Goal: Task Accomplishment & Management: Use online tool/utility

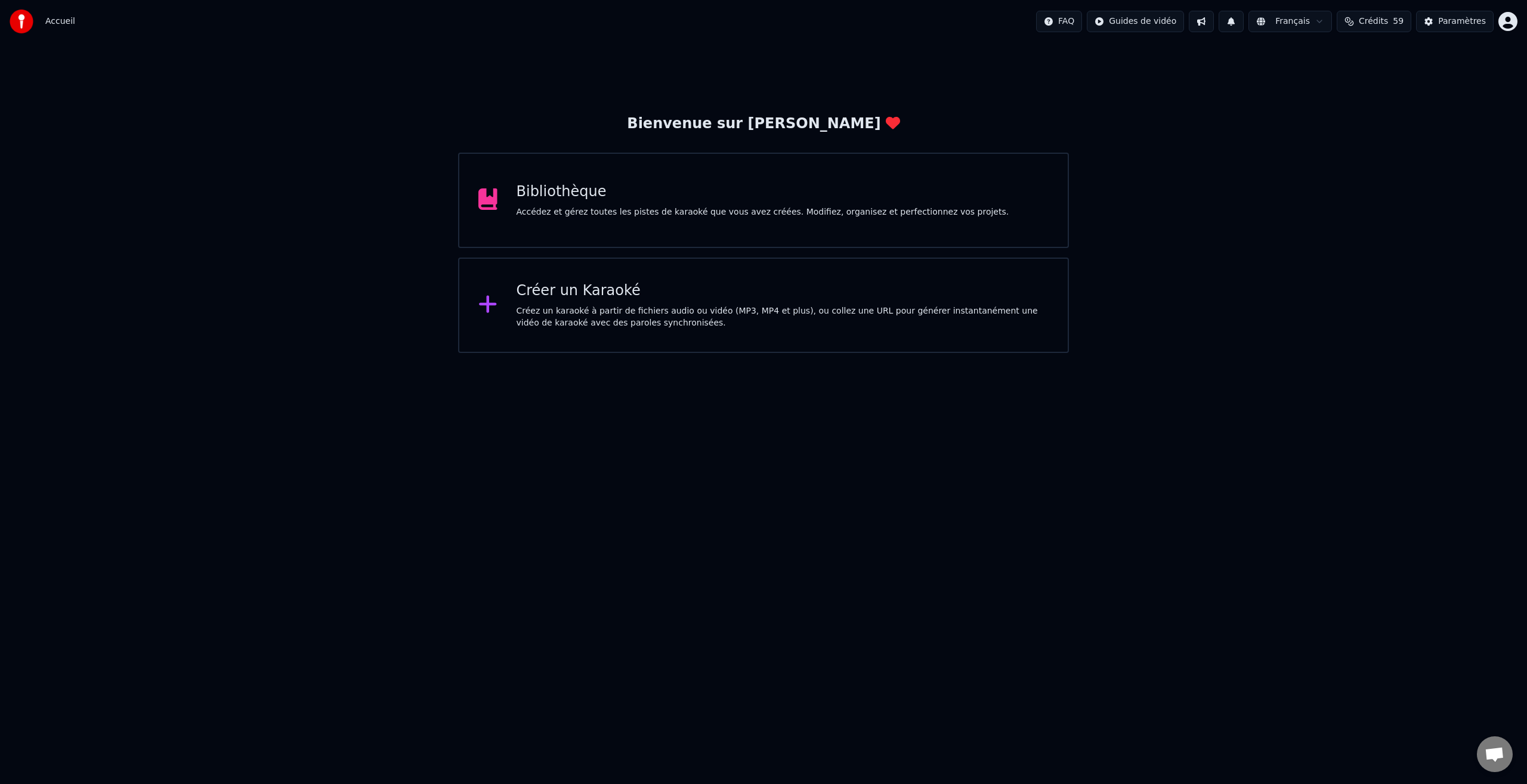
click at [607, 309] on div "Créez un karaoké à partir de fichiers audio ou vidéo (MP3, MP4 et plus), ou col…" at bounding box center [783, 317] width 533 height 24
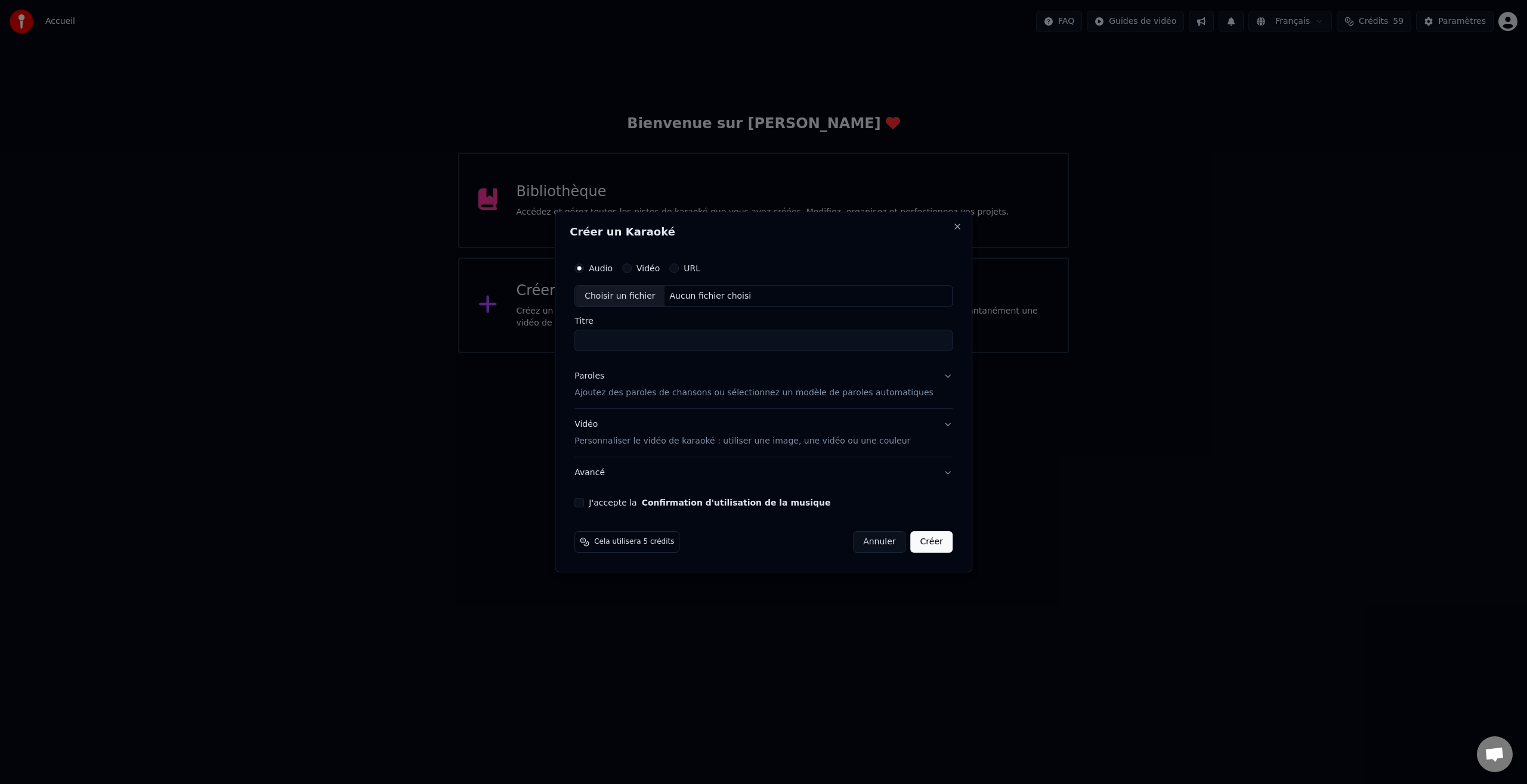
click at [642, 296] on div "Choisir un fichier" at bounding box center [620, 295] width 90 height 21
type input "**********"
click at [600, 377] on div "Paroles" at bounding box center [590, 377] width 30 height 12
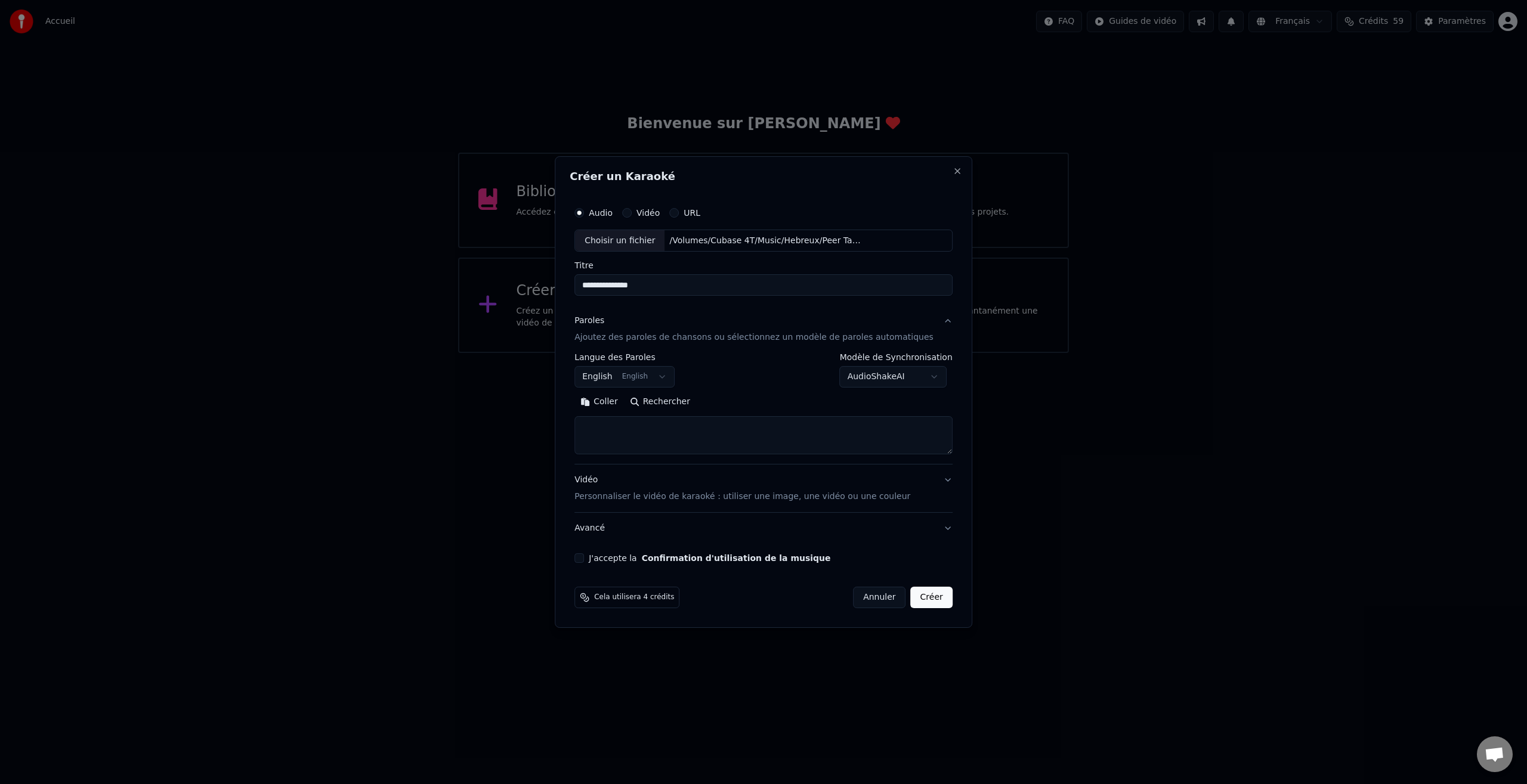
click at [659, 353] on body "**********" at bounding box center [763, 176] width 1527 height 353
select select "**"
click at [613, 403] on button "Coller" at bounding box center [599, 403] width 50 height 19
type textarea "**********"
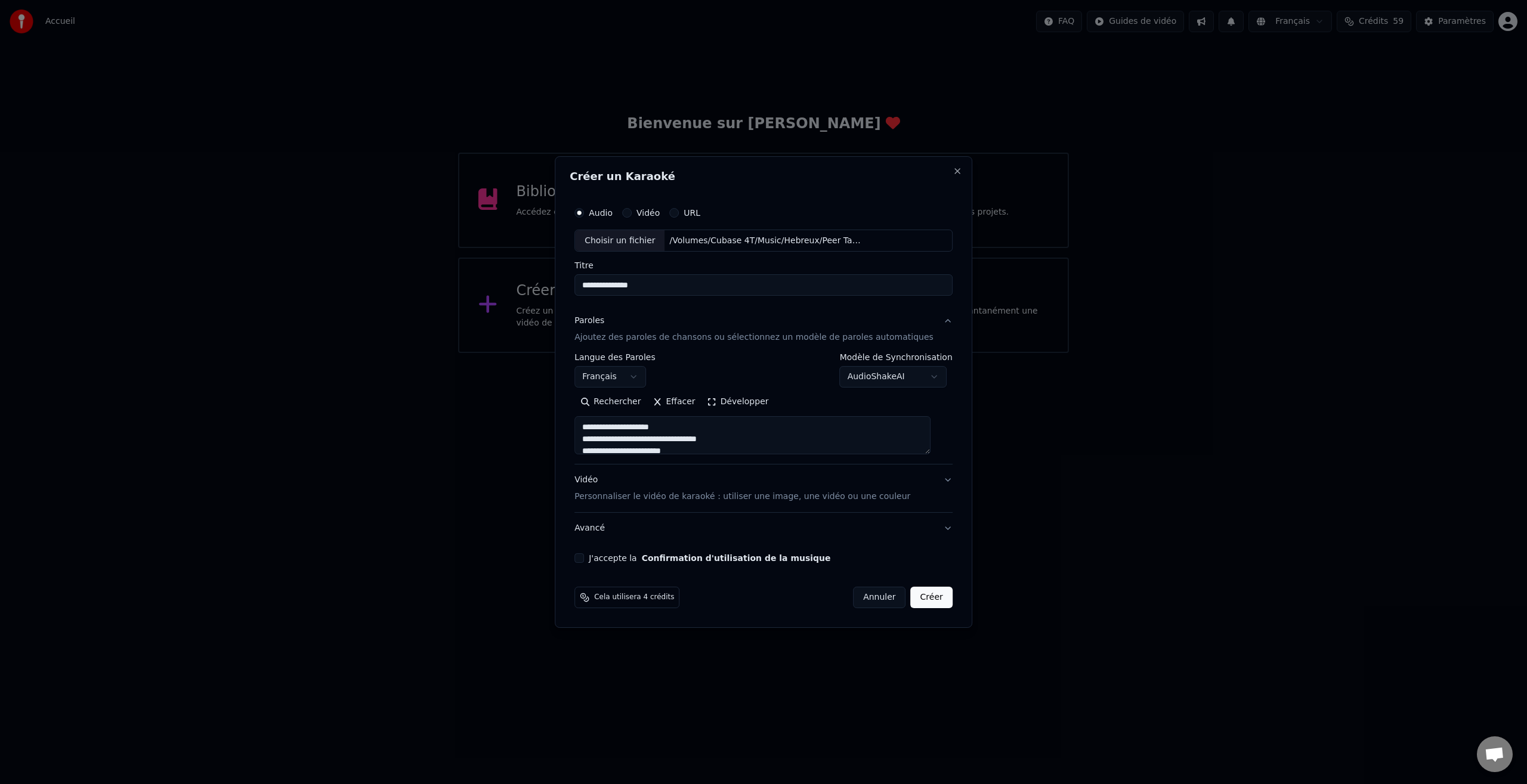
click at [609, 285] on input "**********" at bounding box center [764, 285] width 378 height 21
drag, startPoint x: 662, startPoint y: 283, endPoint x: 584, endPoint y: 285, distance: 78.0
click at [584, 285] on div "**********" at bounding box center [764, 382] width 388 height 372
type input "**********"
click at [820, 498] on p "Personnaliser le vidéo de karaoké : utiliser une image, une vidéo ou une couleur" at bounding box center [743, 496] width 336 height 12
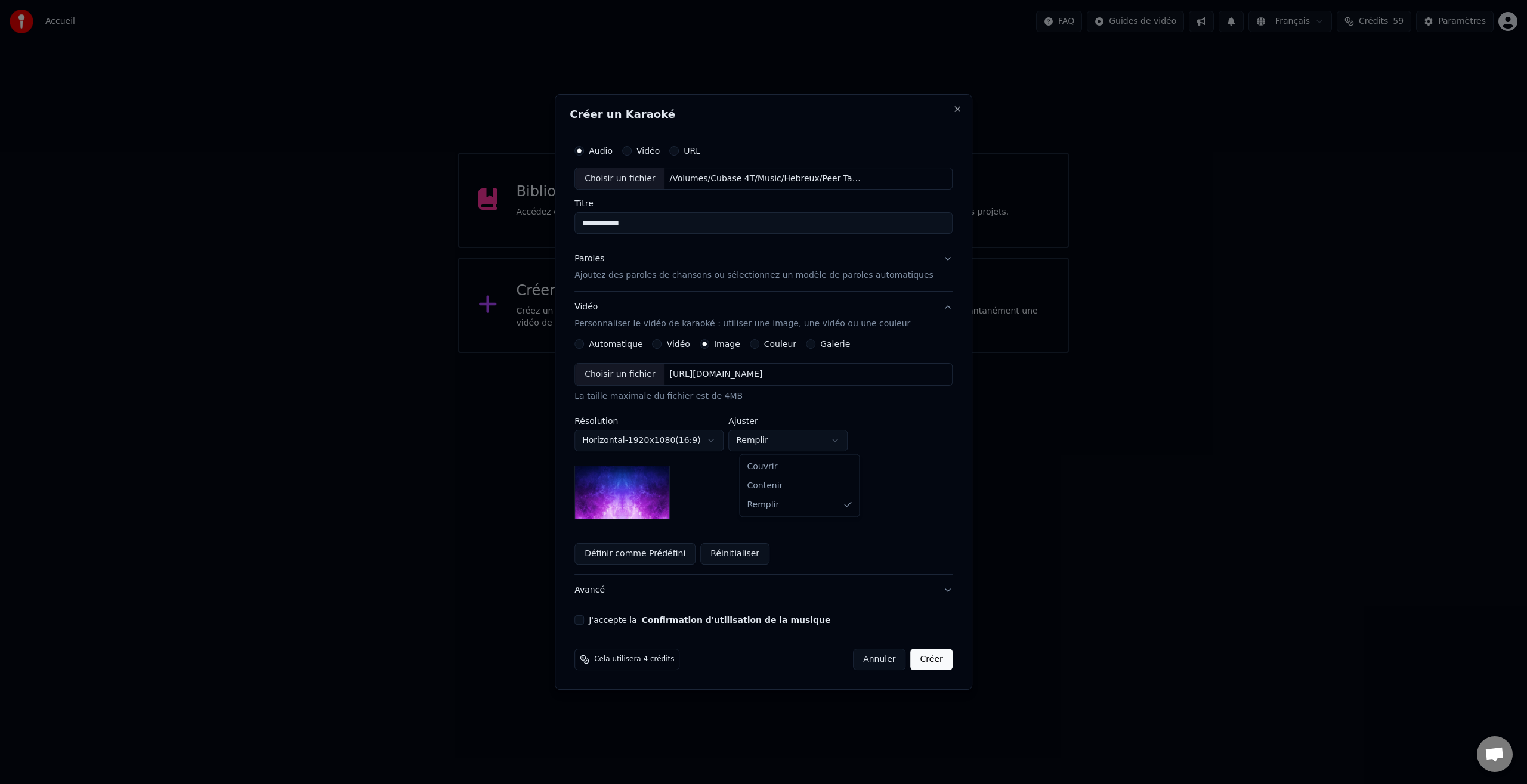
click at [848, 353] on body "**********" at bounding box center [763, 176] width 1527 height 353
click at [850, 353] on body "**********" at bounding box center [763, 176] width 1527 height 353
click at [723, 353] on body "**********" at bounding box center [763, 176] width 1527 height 353
click at [838, 345] on label "Galerie" at bounding box center [836, 344] width 30 height 9
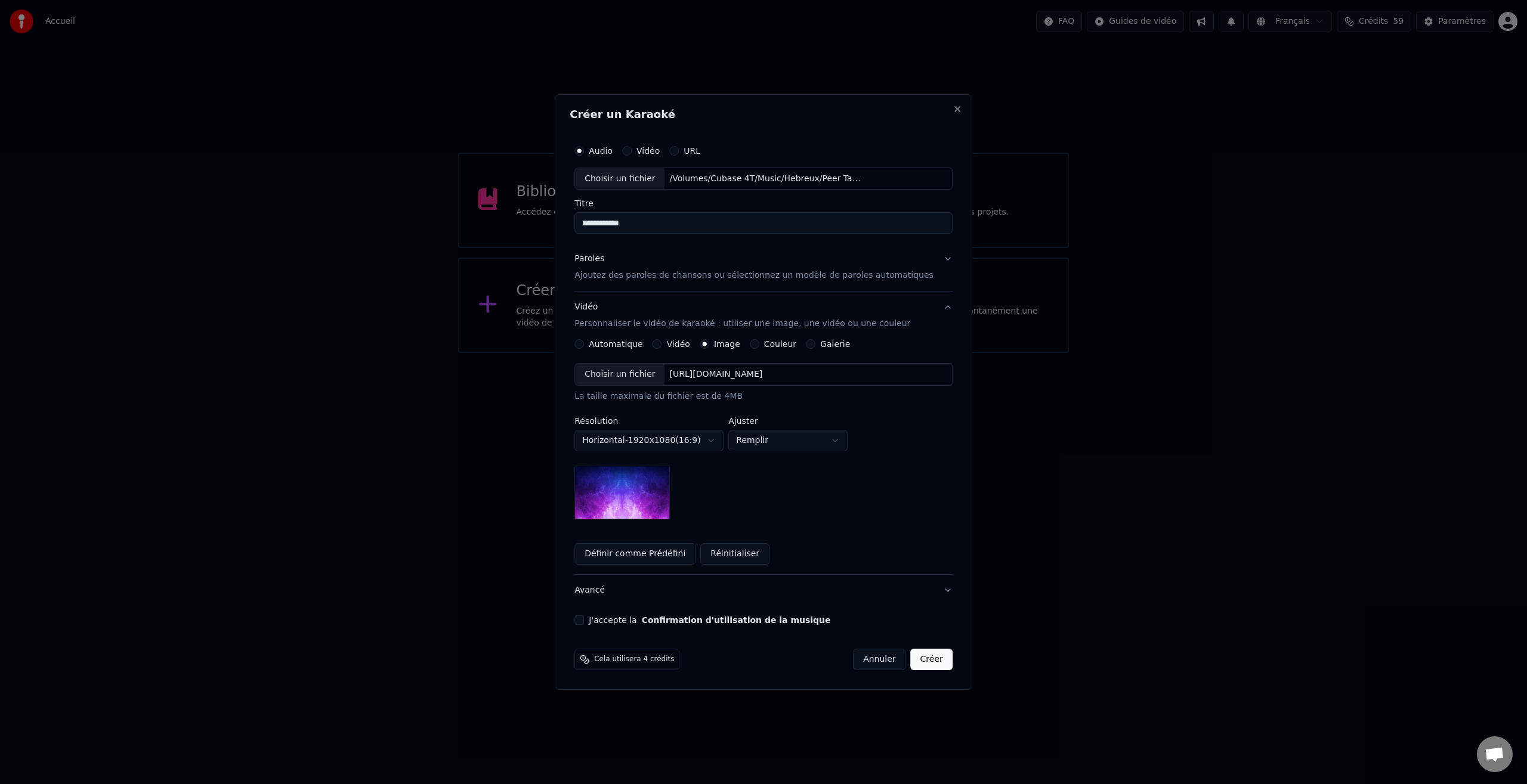
click at [816, 345] on button "Galerie" at bounding box center [810, 344] width 9 height 9
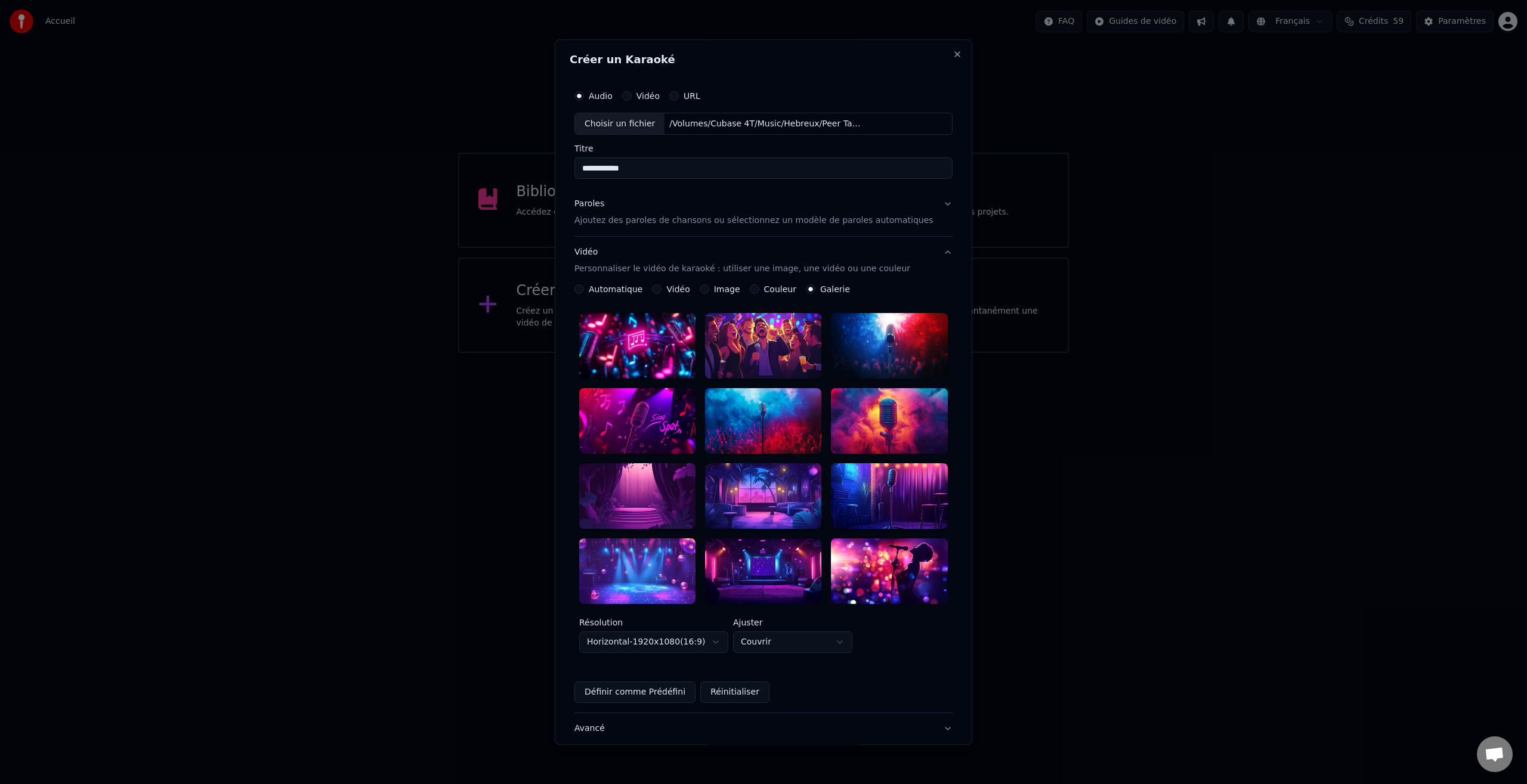
click at [780, 570] on div at bounding box center [764, 570] width 117 height 65
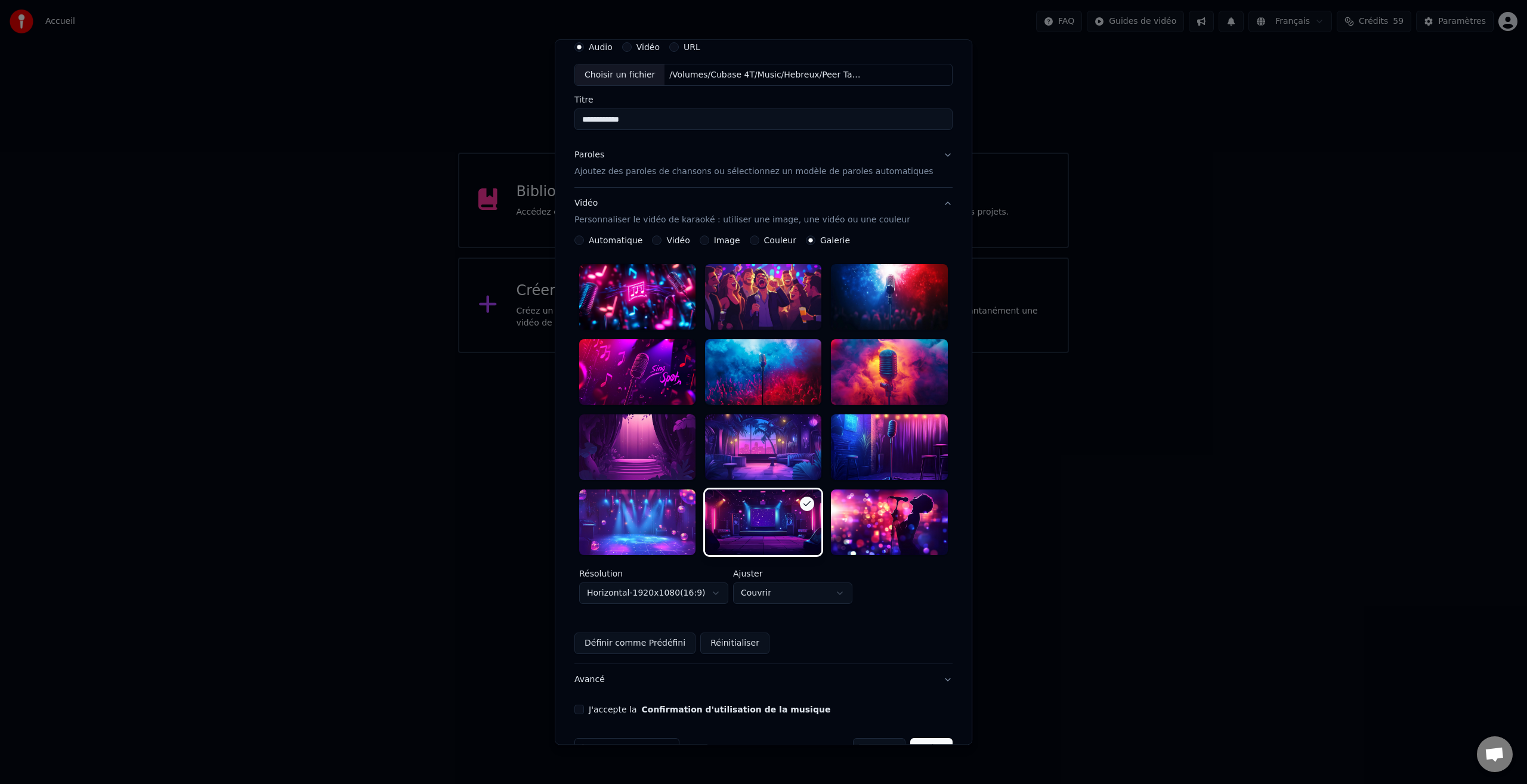
scroll to position [67, 0]
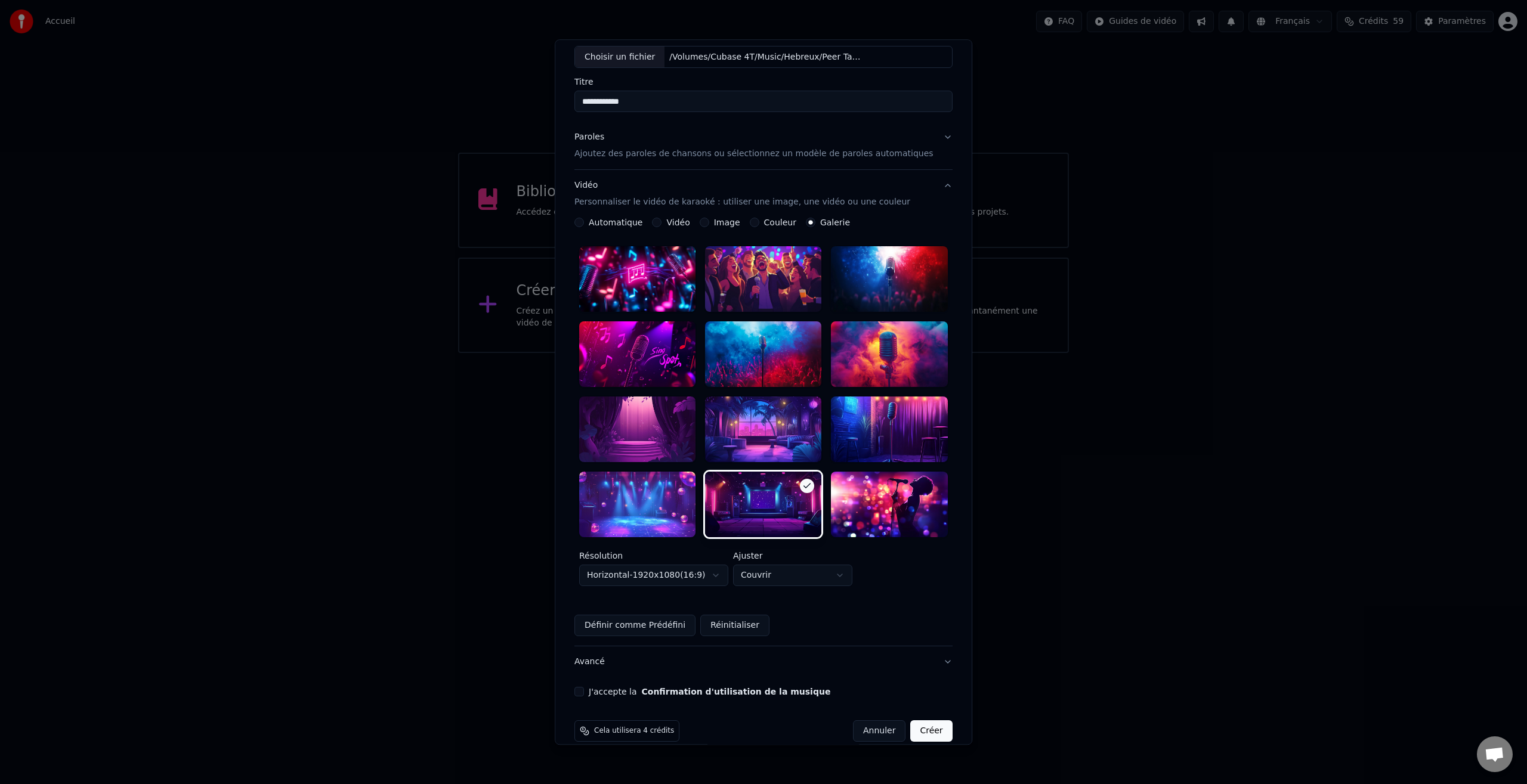
drag, startPoint x: 590, startPoint y: 672, endPoint x: 609, endPoint y: 671, distance: 19.0
click at [584, 687] on button "J'accepte la Confirmation d'utilisation de la musique" at bounding box center [579, 692] width 9 height 9
drag, startPoint x: 936, startPoint y: 648, endPoint x: 926, endPoint y: 640, distance: 12.8
click at [936, 648] on button "Avancé" at bounding box center [764, 661] width 378 height 31
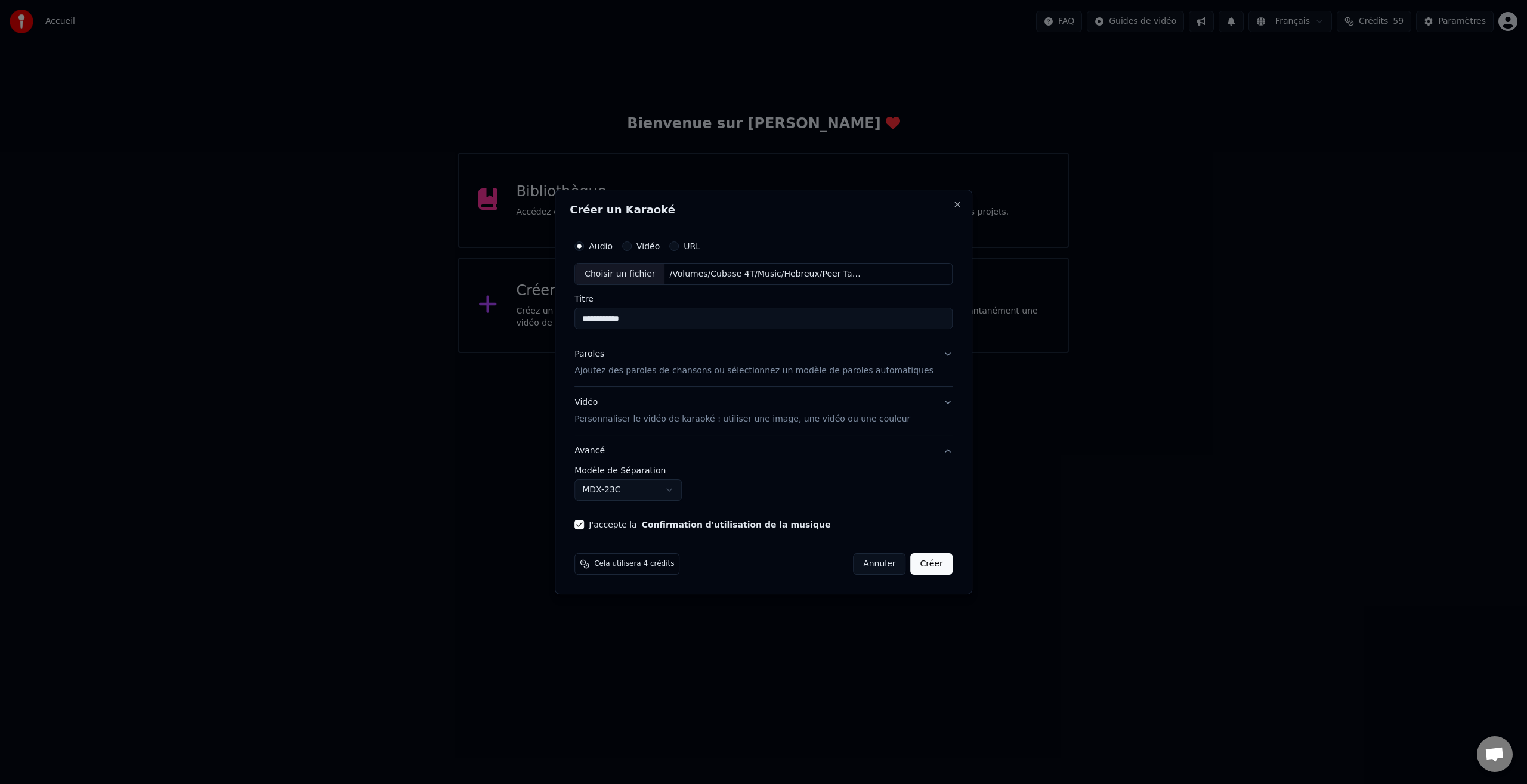
click at [938, 452] on button "Avancé" at bounding box center [764, 450] width 378 height 31
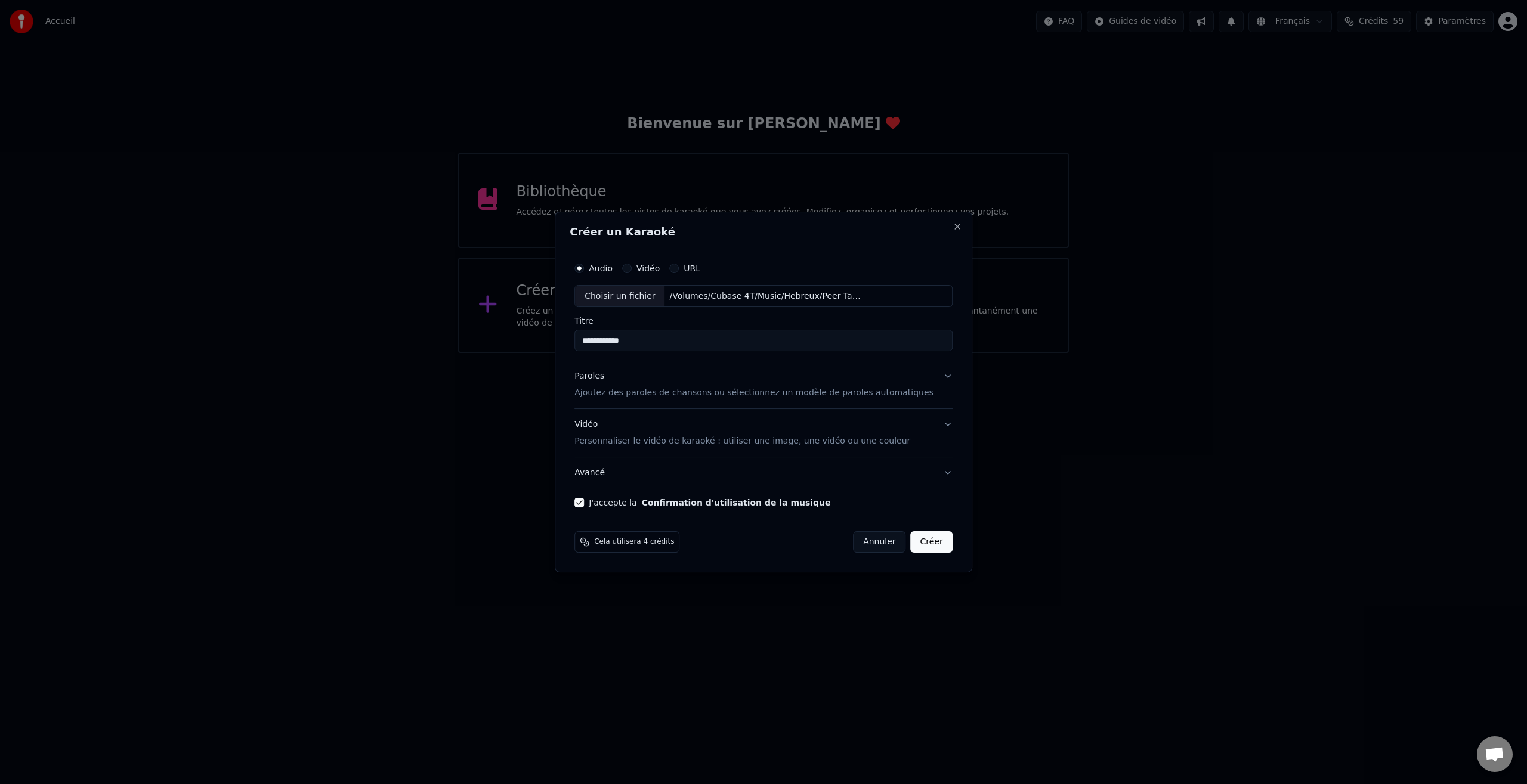
click at [937, 471] on button "Avancé" at bounding box center [764, 472] width 378 height 31
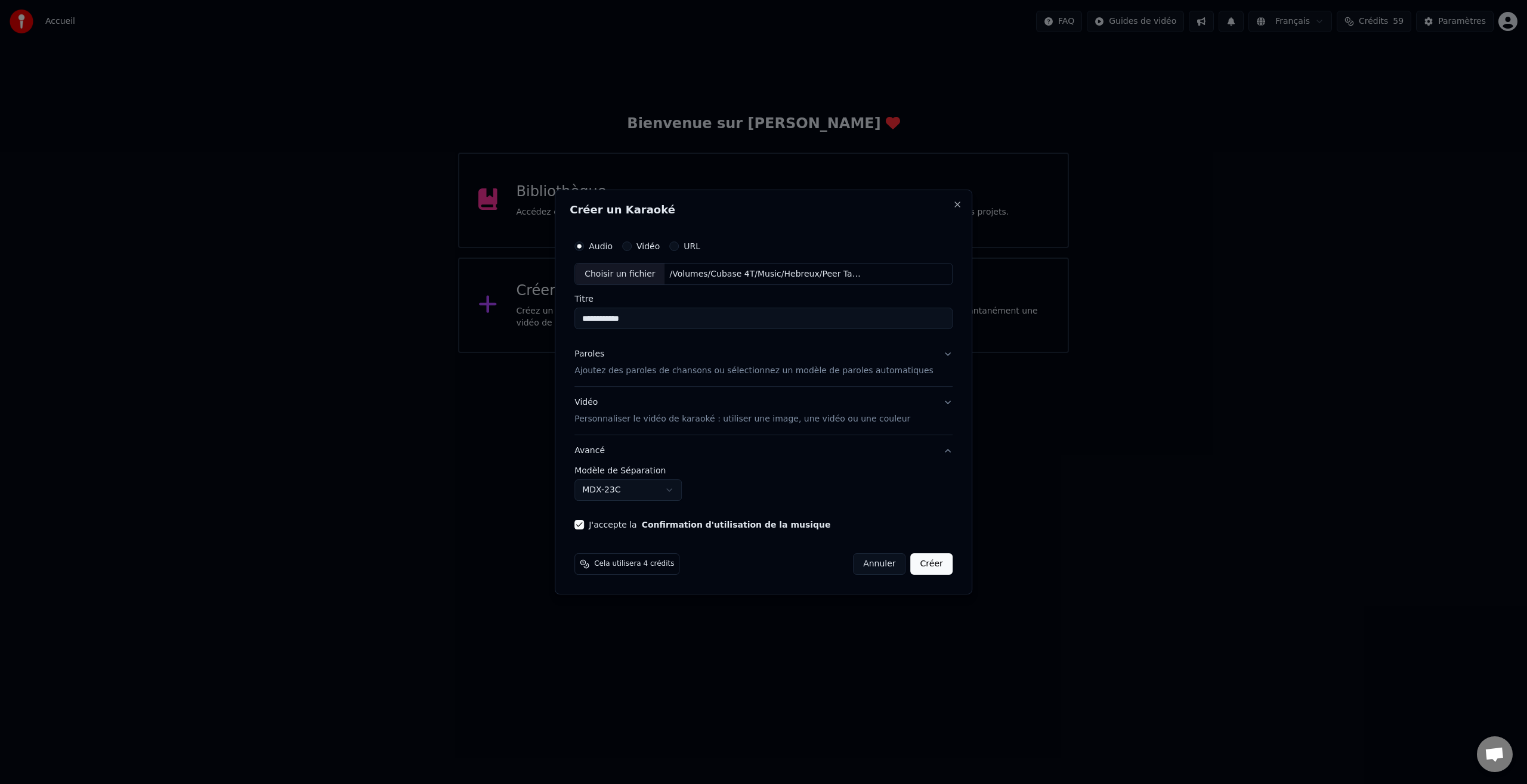
click at [678, 353] on body "**********" at bounding box center [763, 176] width 1527 height 353
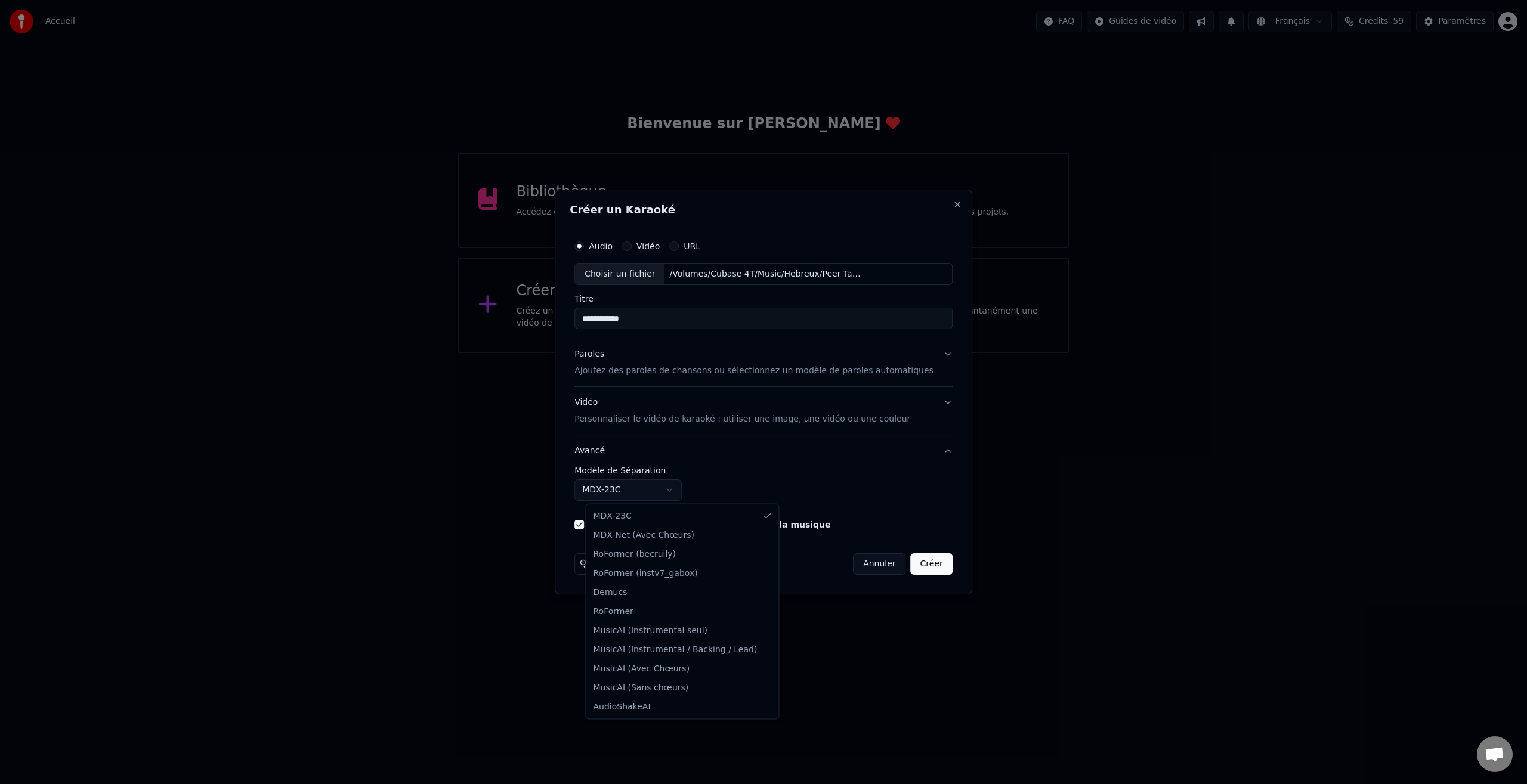
select select "**********"
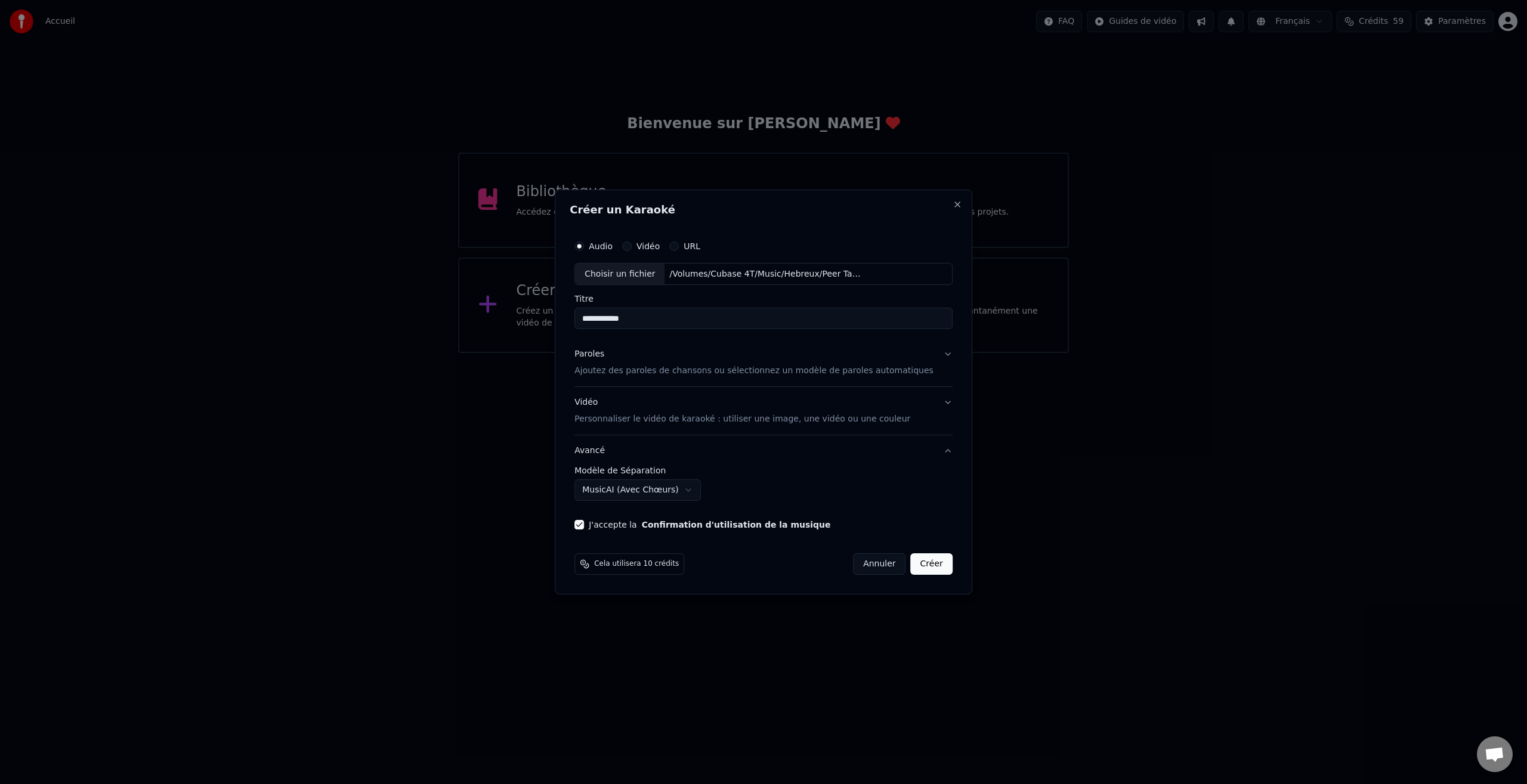
click at [924, 565] on button "Créer" at bounding box center [932, 563] width 42 height 21
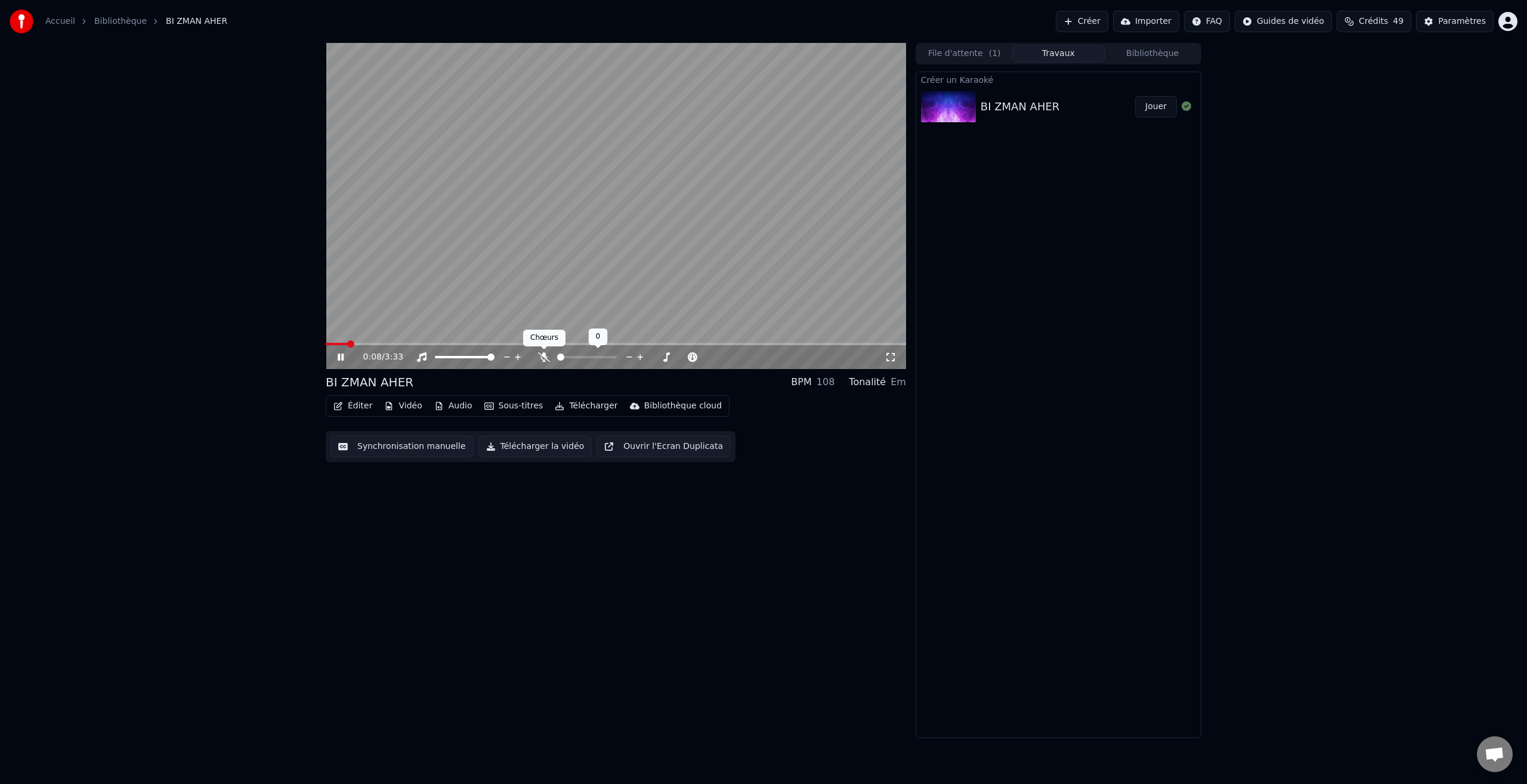
click at [545, 359] on icon at bounding box center [544, 357] width 12 height 9
click at [545, 359] on icon at bounding box center [544, 357] width 6 height 9
click at [545, 359] on icon at bounding box center [544, 357] width 12 height 9
click at [543, 363] on div "0:46 / 3:33" at bounding box center [616, 357] width 580 height 24
click at [344, 359] on icon at bounding box center [349, 357] width 28 height 9
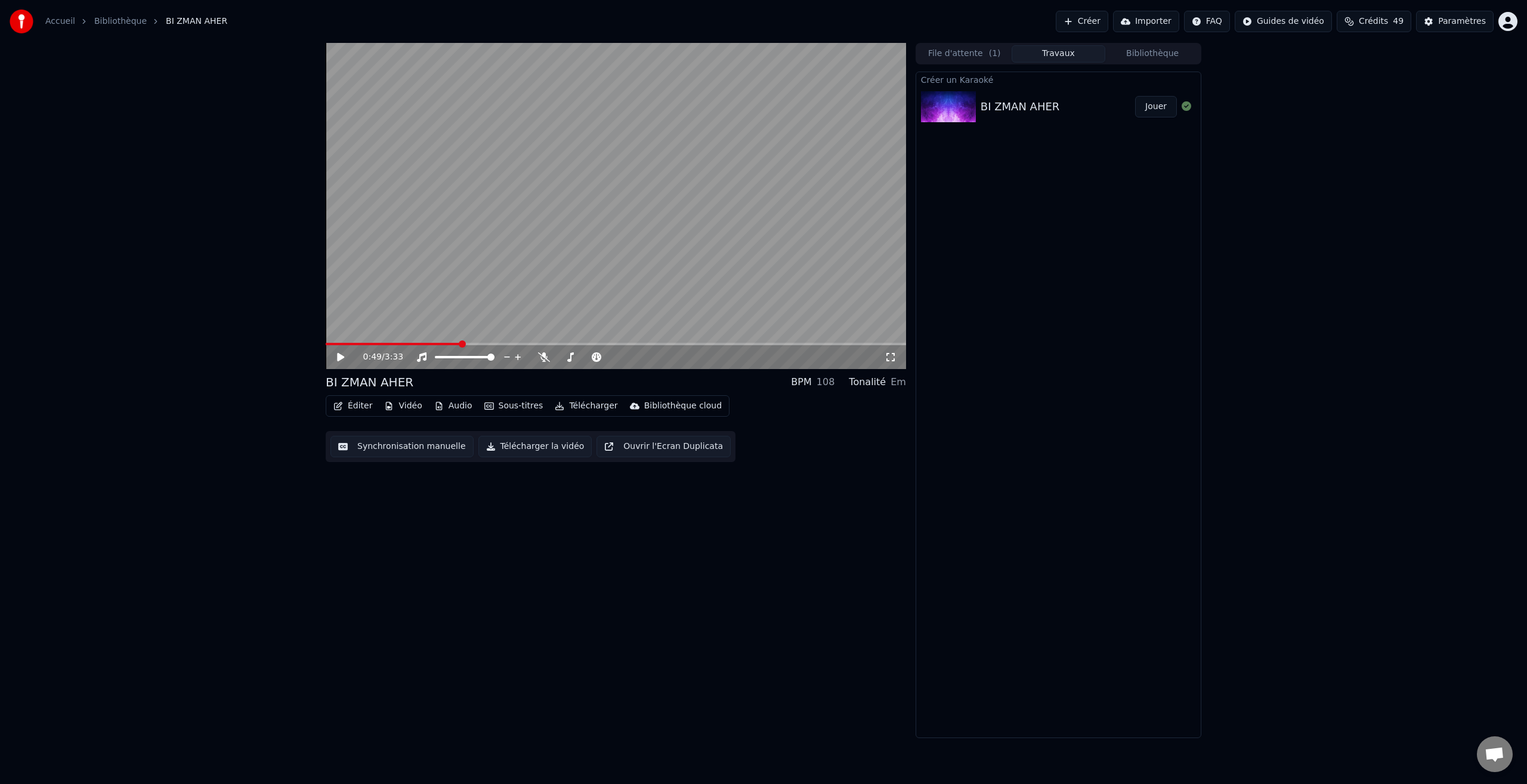
click at [534, 449] on button "Télécharger la vidéo" at bounding box center [535, 446] width 114 height 21
click at [1160, 58] on button "Bibliothèque" at bounding box center [1153, 54] width 95 height 17
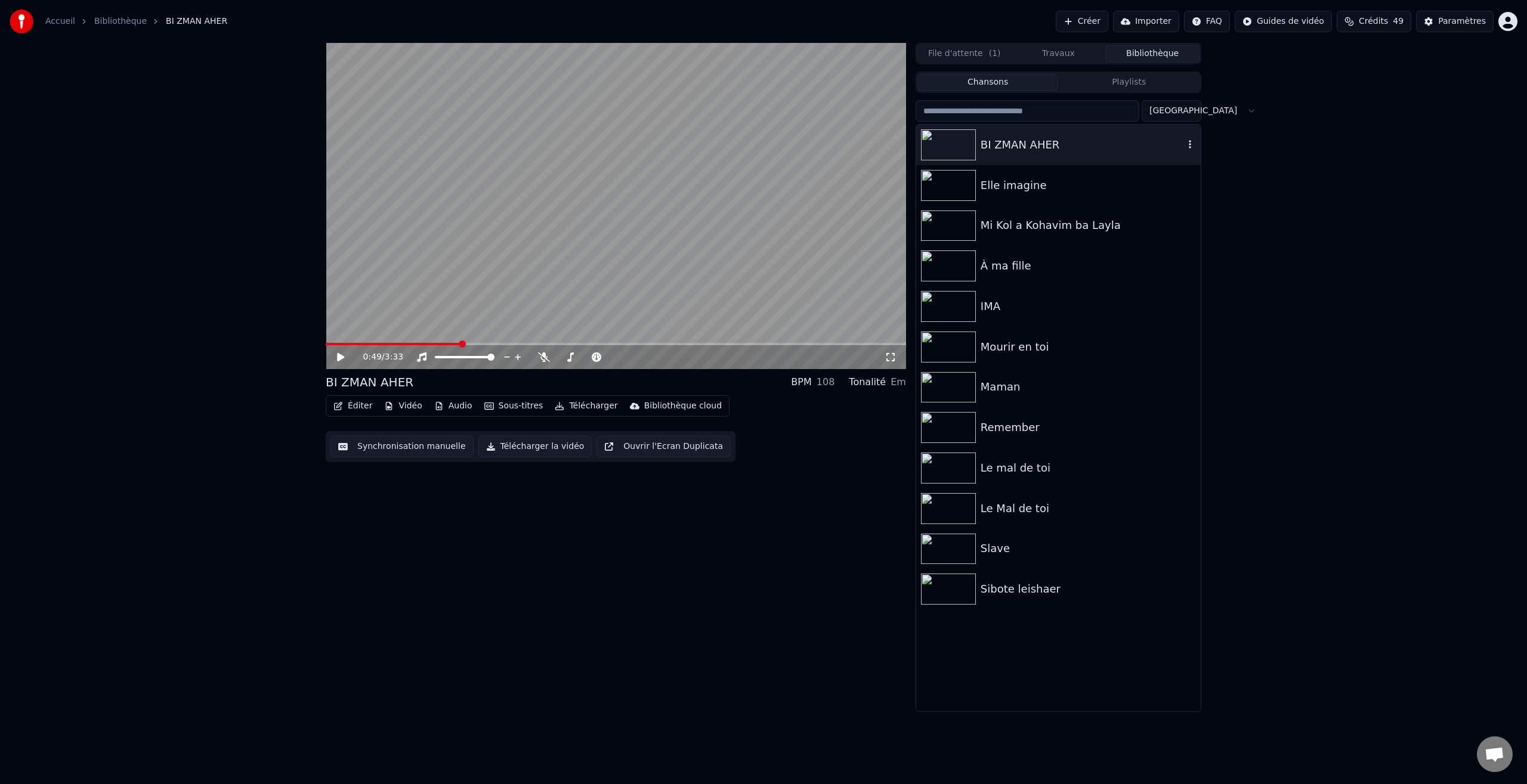
click at [1190, 146] on icon "button" at bounding box center [1190, 144] width 2 height 9
click at [1194, 209] on div "Ouvrir le Dossier" at bounding box center [1195, 205] width 140 height 19
click at [1190, 148] on icon "button" at bounding box center [1190, 144] width 2 height 9
click at [1194, 206] on div "Ouvrir le Dossier" at bounding box center [1195, 205] width 140 height 19
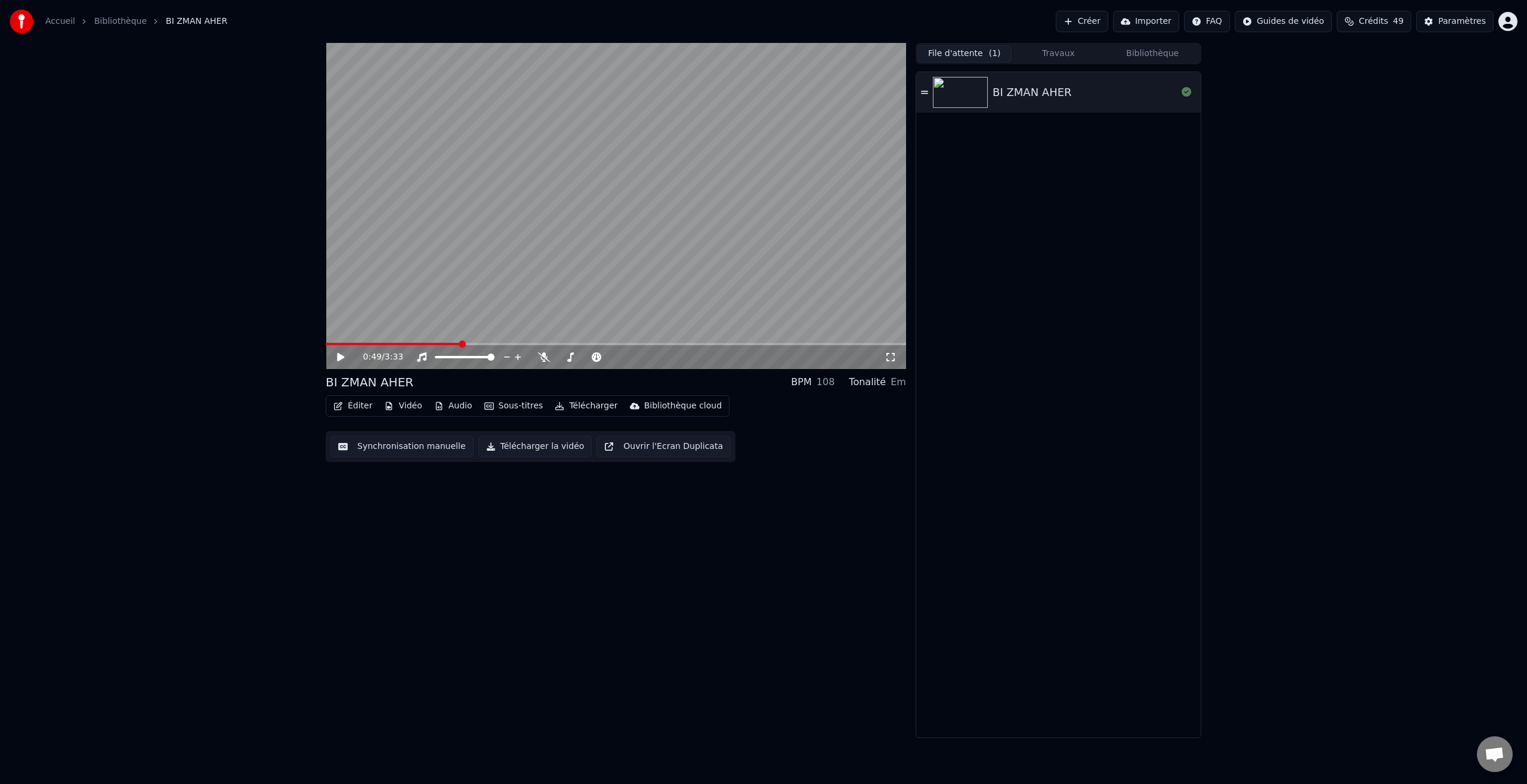
click at [973, 57] on button "File d'attente ( 1 )" at bounding box center [965, 54] width 95 height 17
click at [524, 450] on button "Télécharger la vidéo" at bounding box center [535, 446] width 114 height 21
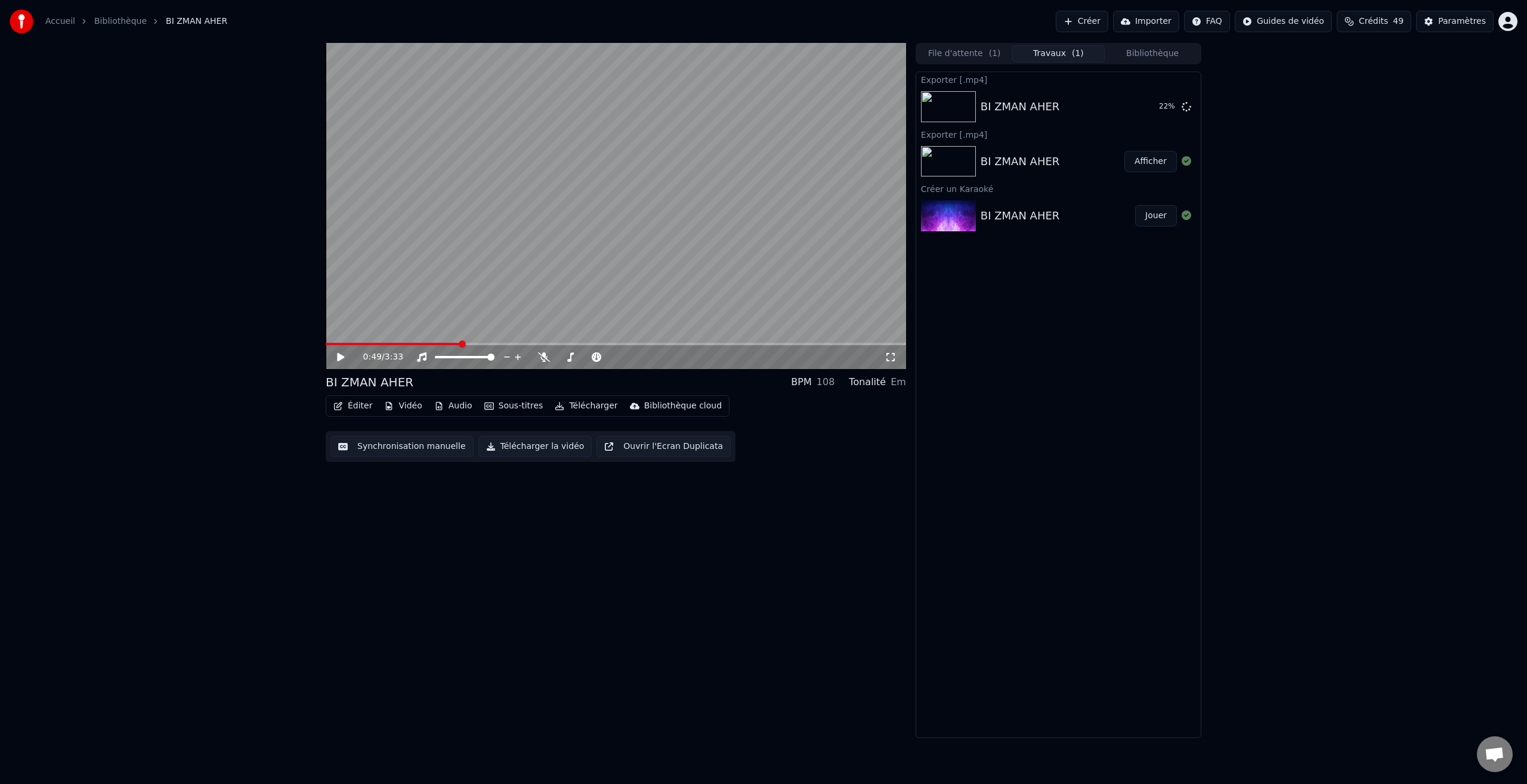
click at [1146, 163] on button "Afficher" at bounding box center [1151, 161] width 53 height 21
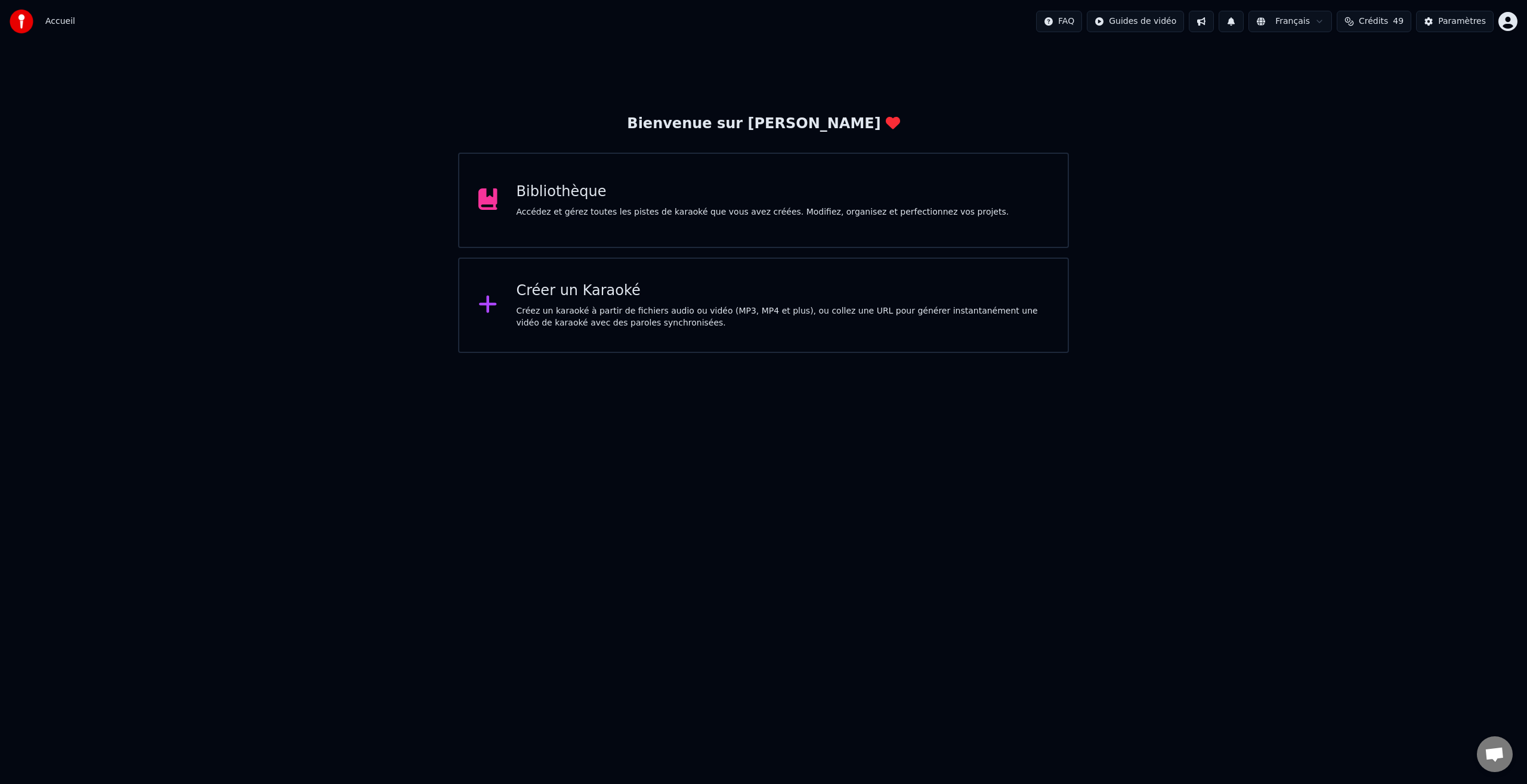
click at [666, 218] on div "Bibliothèque Accédez et gérez toutes les pistes de karaoké que vous avez créées…" at bounding box center [763, 200] width 611 height 95
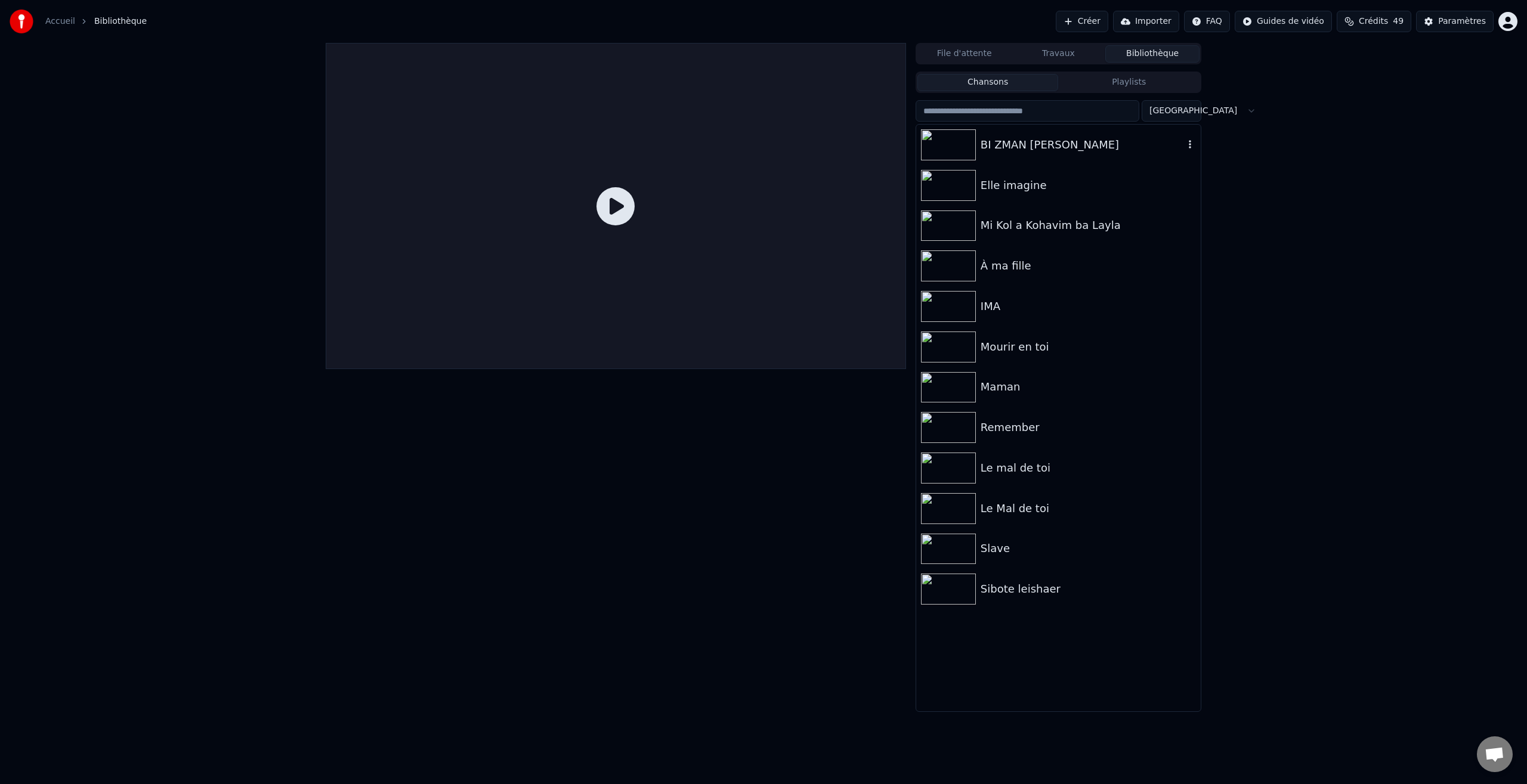
click at [999, 134] on div "BI ZMAN [PERSON_NAME]" at bounding box center [1058, 144] width 285 height 40
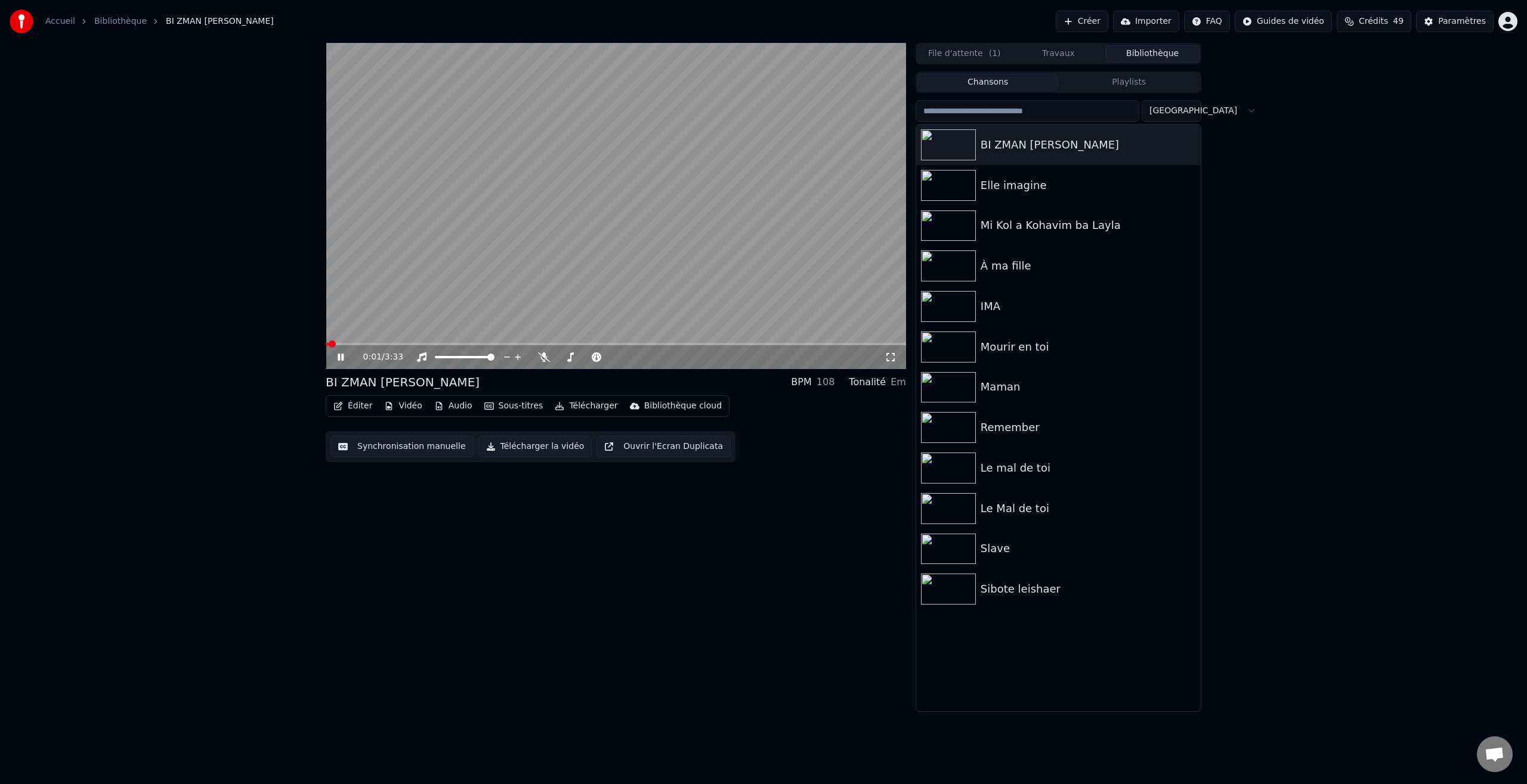
click at [892, 357] on icon at bounding box center [890, 357] width 12 height 9
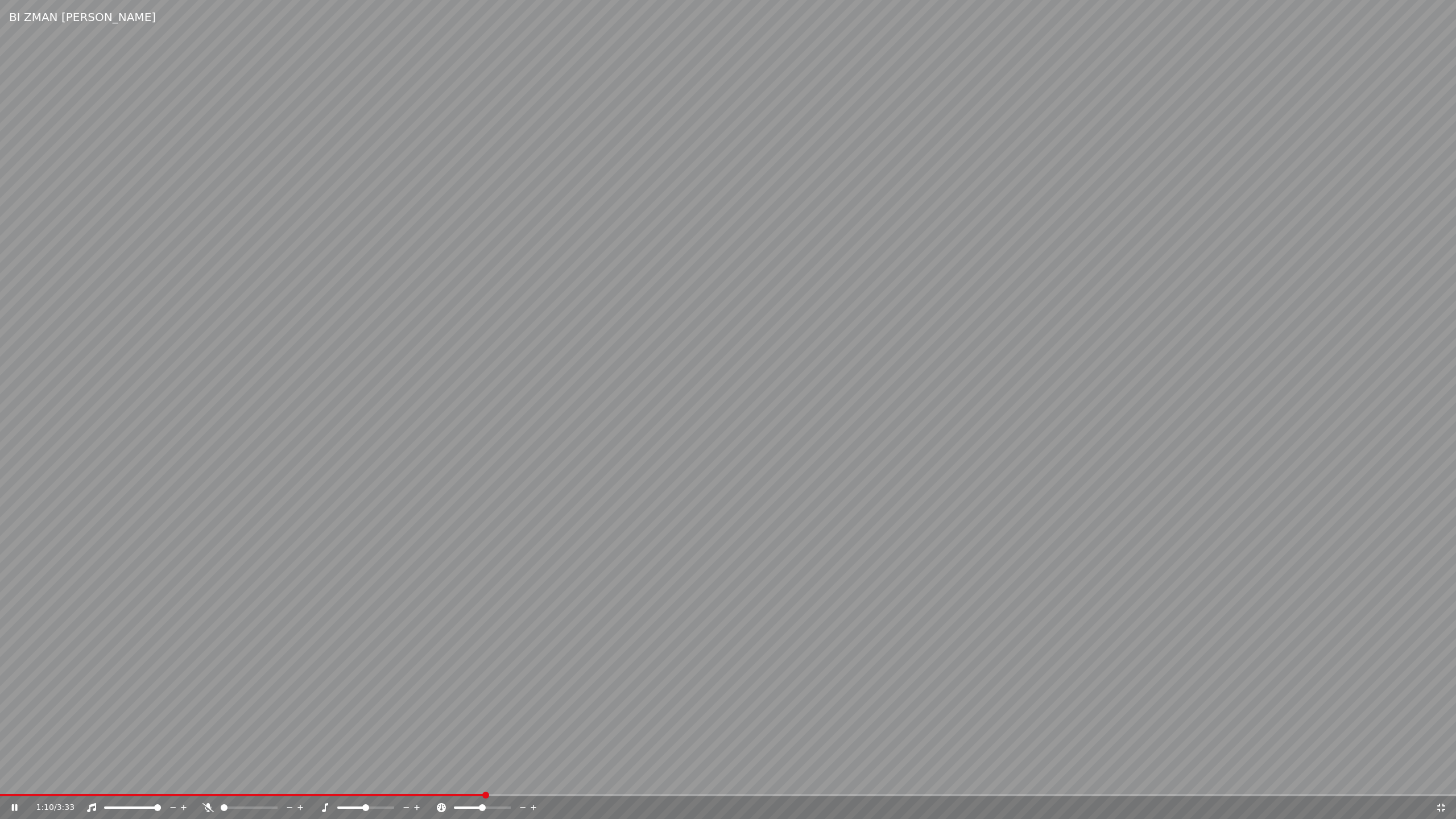
drag, startPoint x: 15, startPoint y: 808, endPoint x: 25, endPoint y: 802, distance: 11.7
click at [15, 747] on icon at bounding box center [15, 807] width 6 height 7
click at [1444, 747] on icon at bounding box center [1441, 808] width 11 height 9
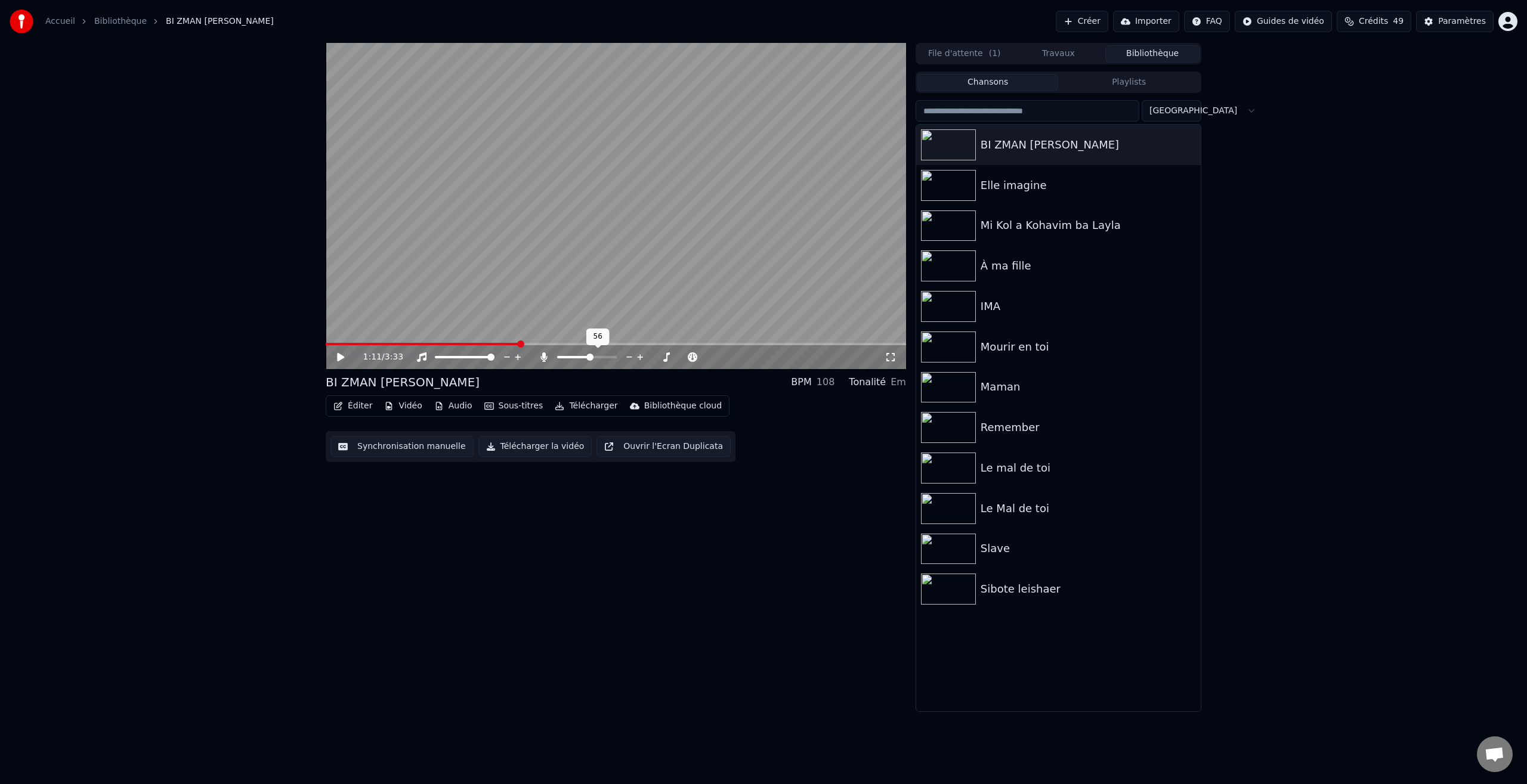
click at [594, 360] on span at bounding box center [590, 357] width 7 height 7
click at [487, 346] on span at bounding box center [490, 344] width 7 height 7
click at [339, 357] on icon at bounding box center [341, 357] width 7 height 9
click at [459, 359] on span at bounding box center [460, 357] width 7 height 7
click at [340, 359] on icon at bounding box center [341, 357] width 6 height 7
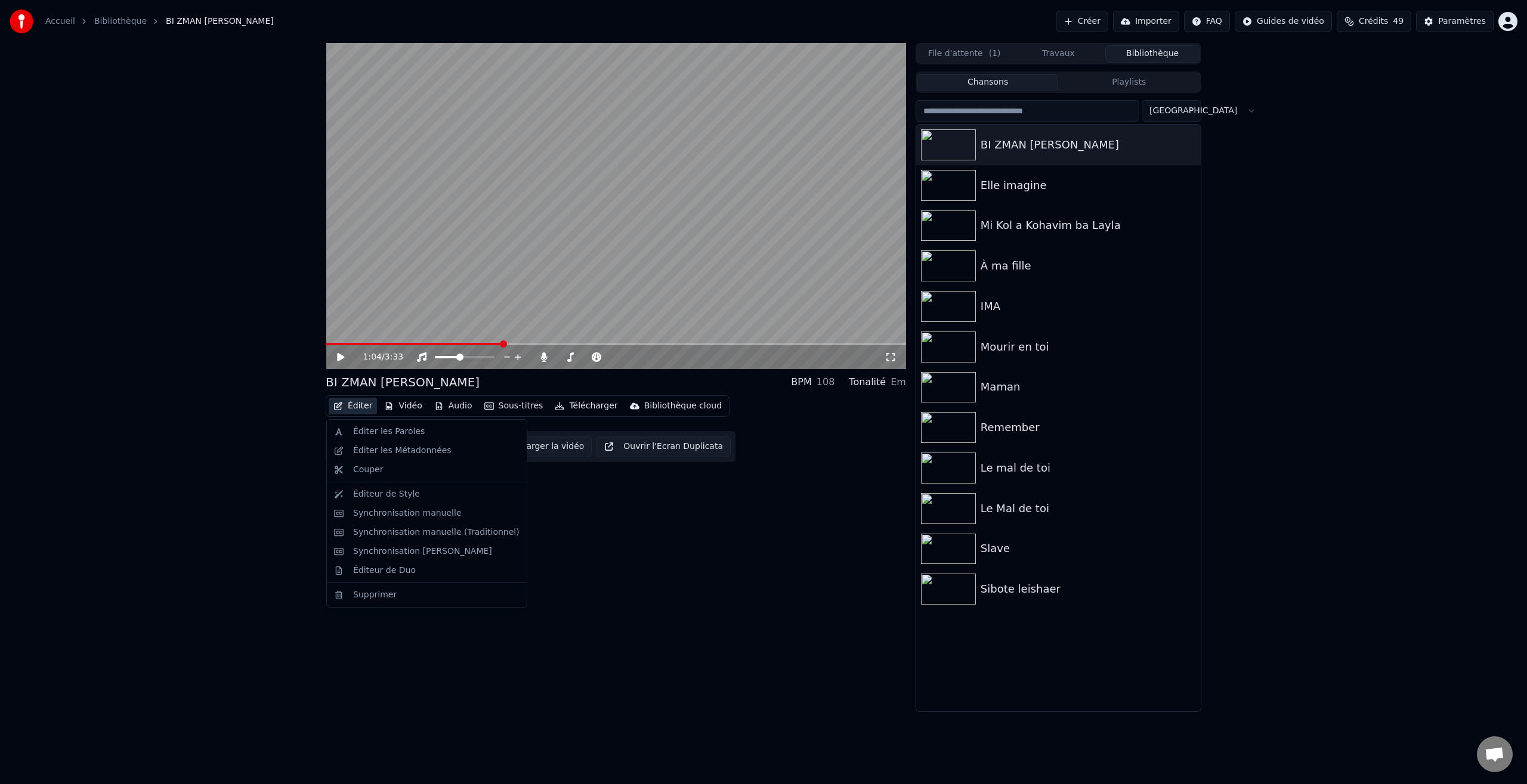
click at [359, 406] on button "Éditer" at bounding box center [352, 406] width 48 height 17
click at [372, 432] on div "Éditer les Paroles" at bounding box center [389, 431] width 72 height 12
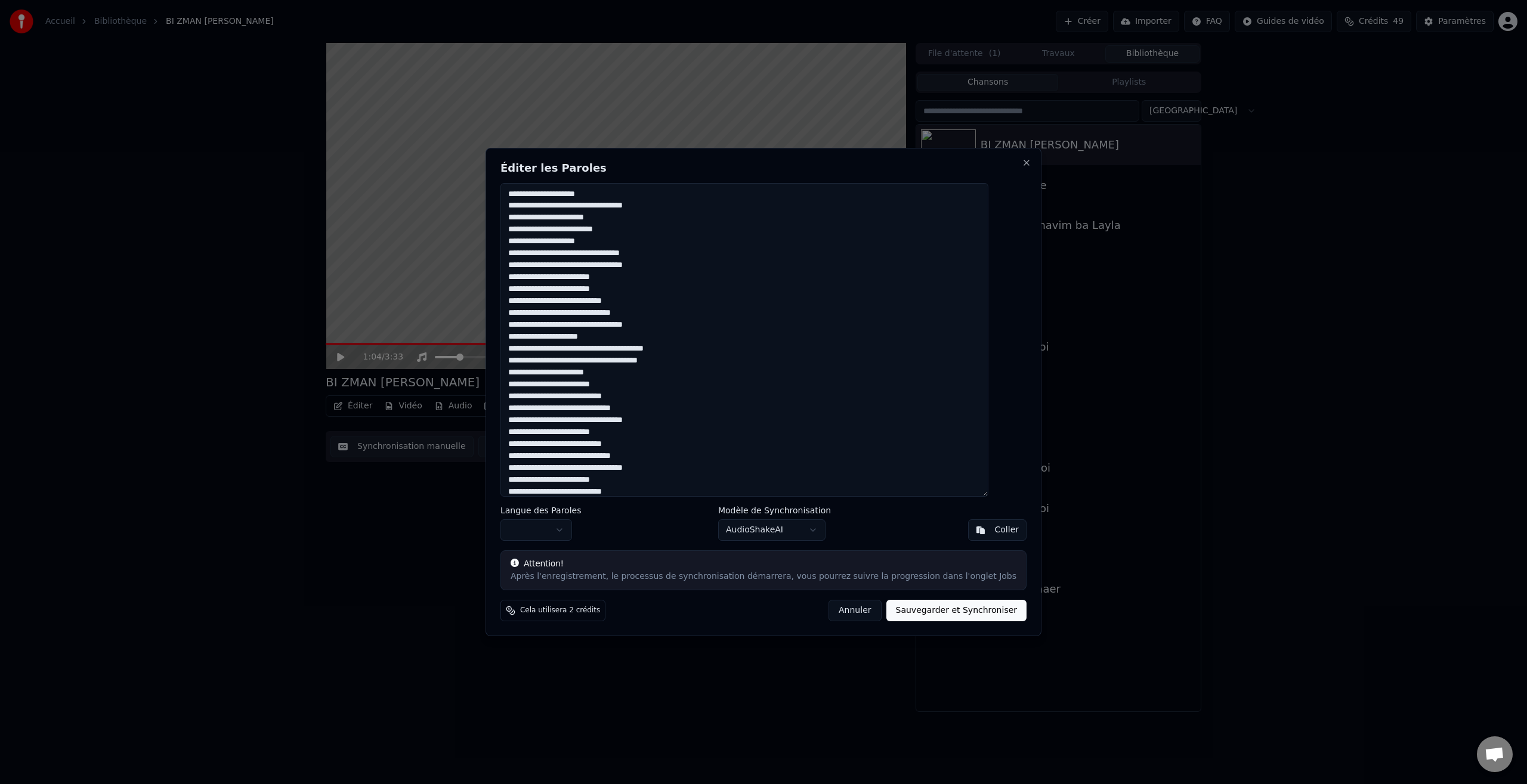
scroll to position [2, 0]
drag, startPoint x: 587, startPoint y: 290, endPoint x: 587, endPoint y: 307, distance: 17.0
click at [587, 293] on textarea at bounding box center [744, 340] width 488 height 314
click at [586, 302] on textarea at bounding box center [744, 340] width 488 height 314
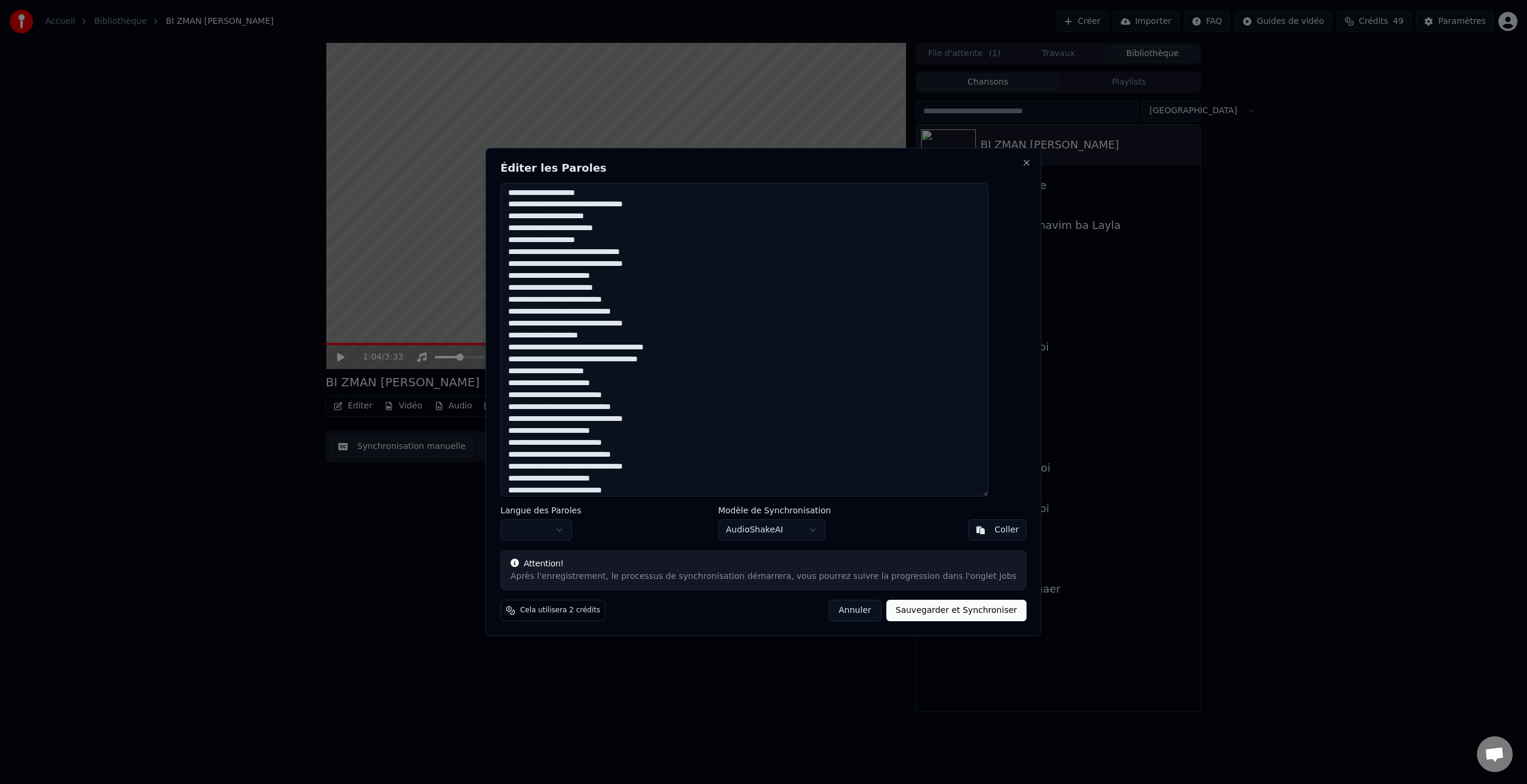
click at [657, 299] on textarea at bounding box center [744, 340] width 488 height 314
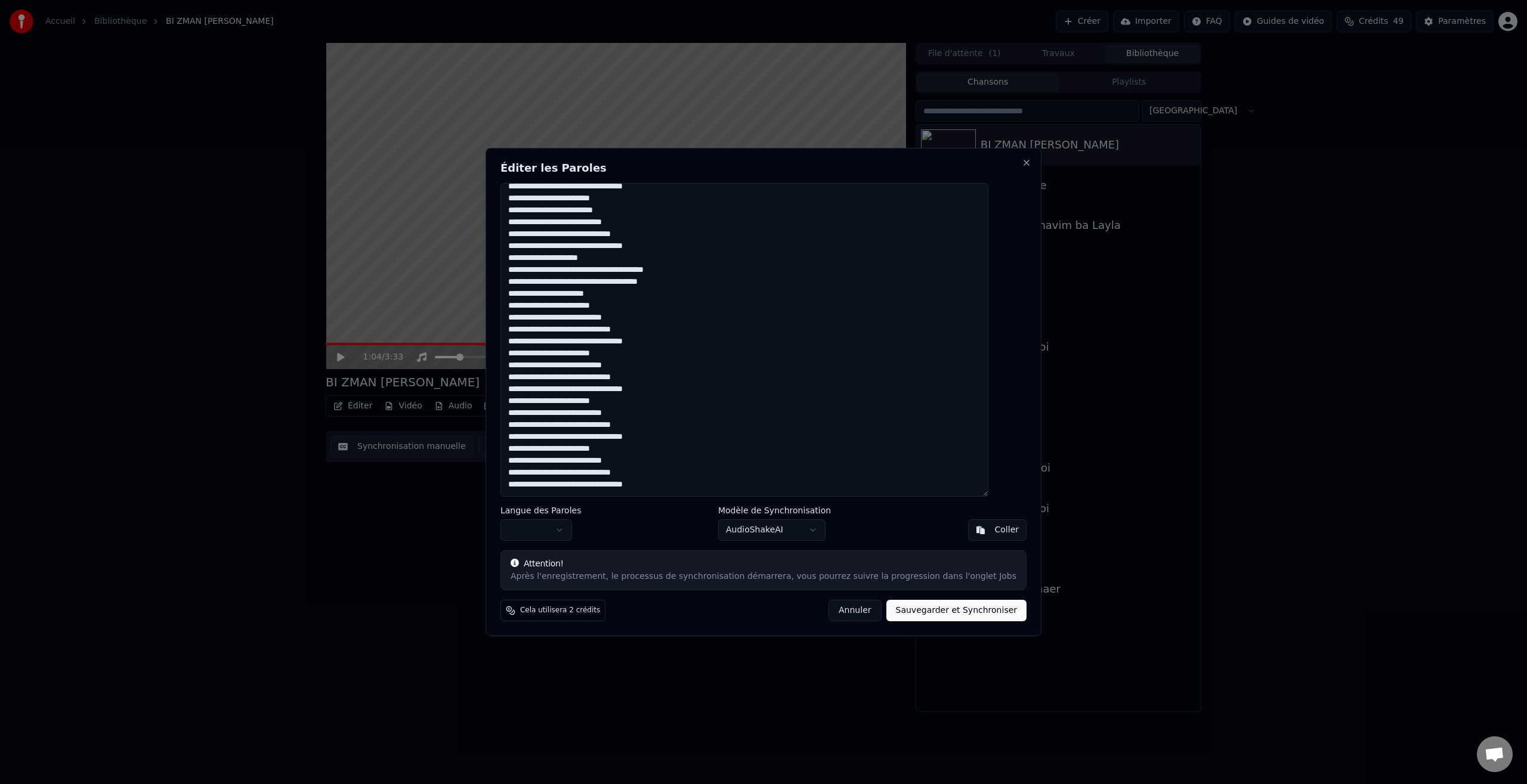
scroll to position [76, 0]
click at [584, 309] on textarea at bounding box center [744, 340] width 488 height 314
click at [654, 322] on textarea at bounding box center [744, 340] width 488 height 314
drag, startPoint x: 584, startPoint y: 358, endPoint x: 586, endPoint y: 377, distance: 19.1
click at [584, 358] on textarea at bounding box center [744, 340] width 488 height 314
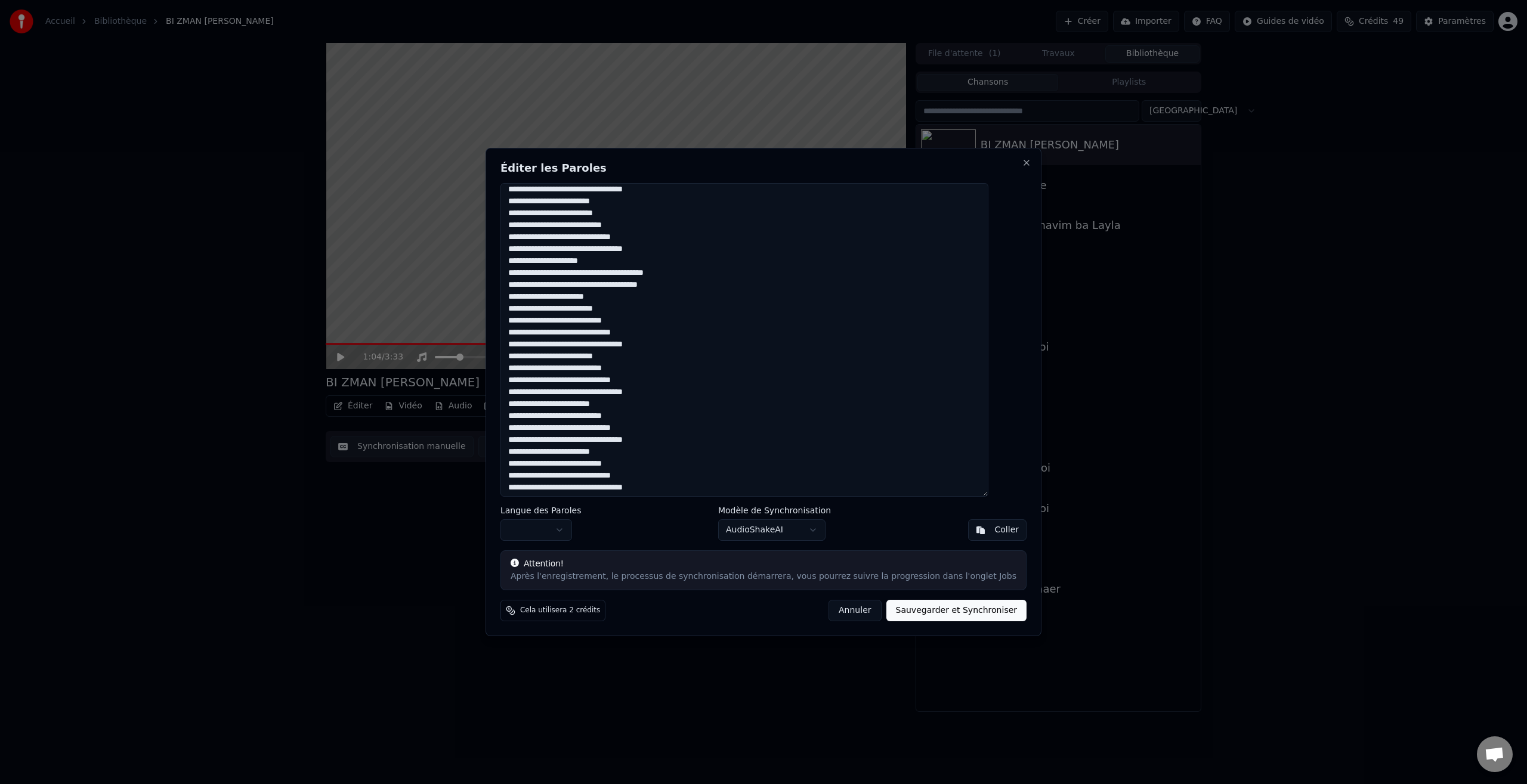
drag, startPoint x: 654, startPoint y: 366, endPoint x: 651, endPoint y: 375, distance: 9.5
click at [654, 367] on textarea at bounding box center [744, 340] width 488 height 314
drag, startPoint x: 587, startPoint y: 404, endPoint x: 580, endPoint y: 412, distance: 10.6
click at [586, 404] on textarea at bounding box center [744, 340] width 488 height 314
drag, startPoint x: 655, startPoint y: 415, endPoint x: 656, endPoint y: 422, distance: 7.1
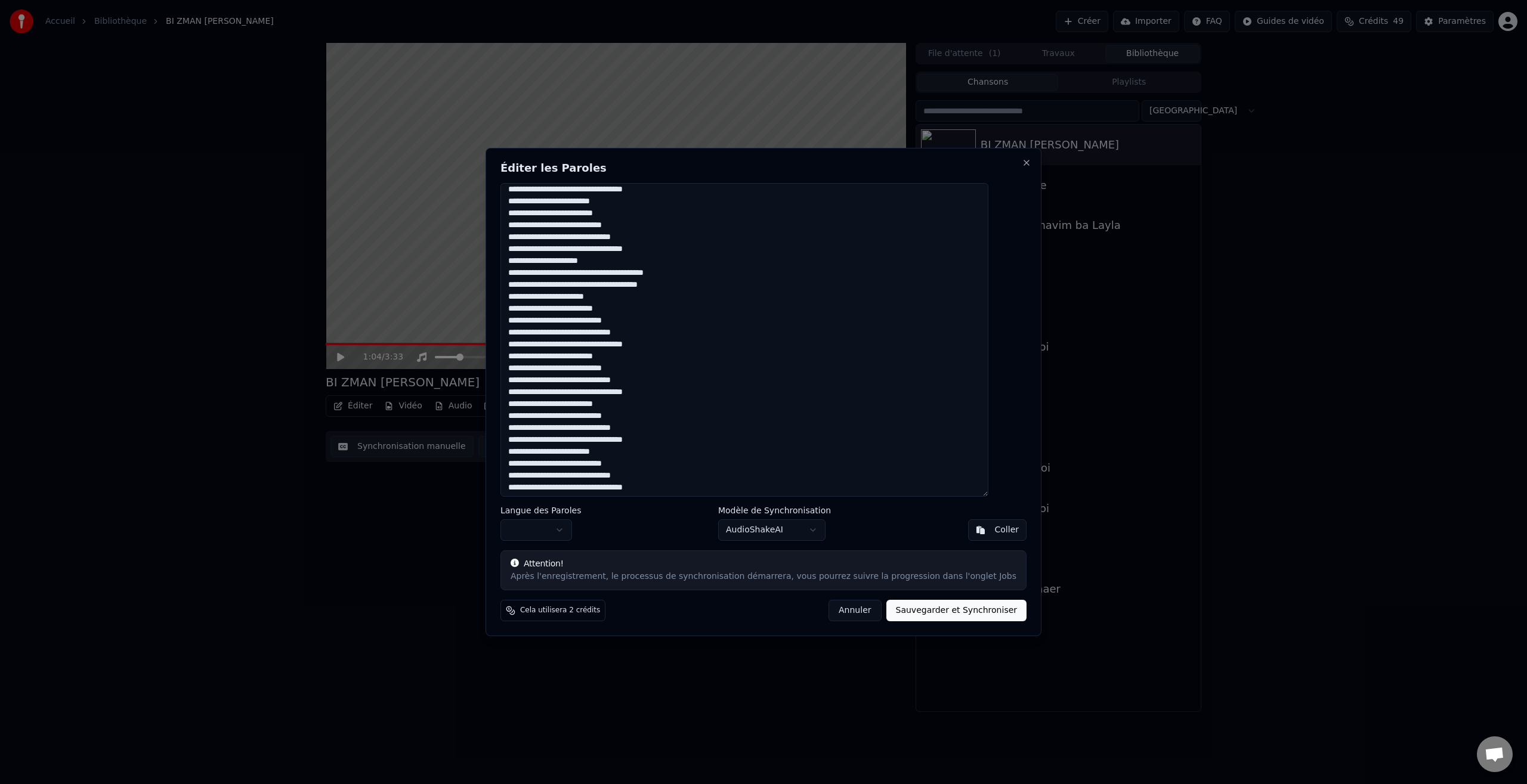
click at [656, 418] on textarea at bounding box center [744, 340] width 488 height 314
click at [587, 454] on textarea at bounding box center [744, 340] width 488 height 314
click at [656, 466] on textarea at bounding box center [744, 340] width 488 height 314
type textarea "**********"
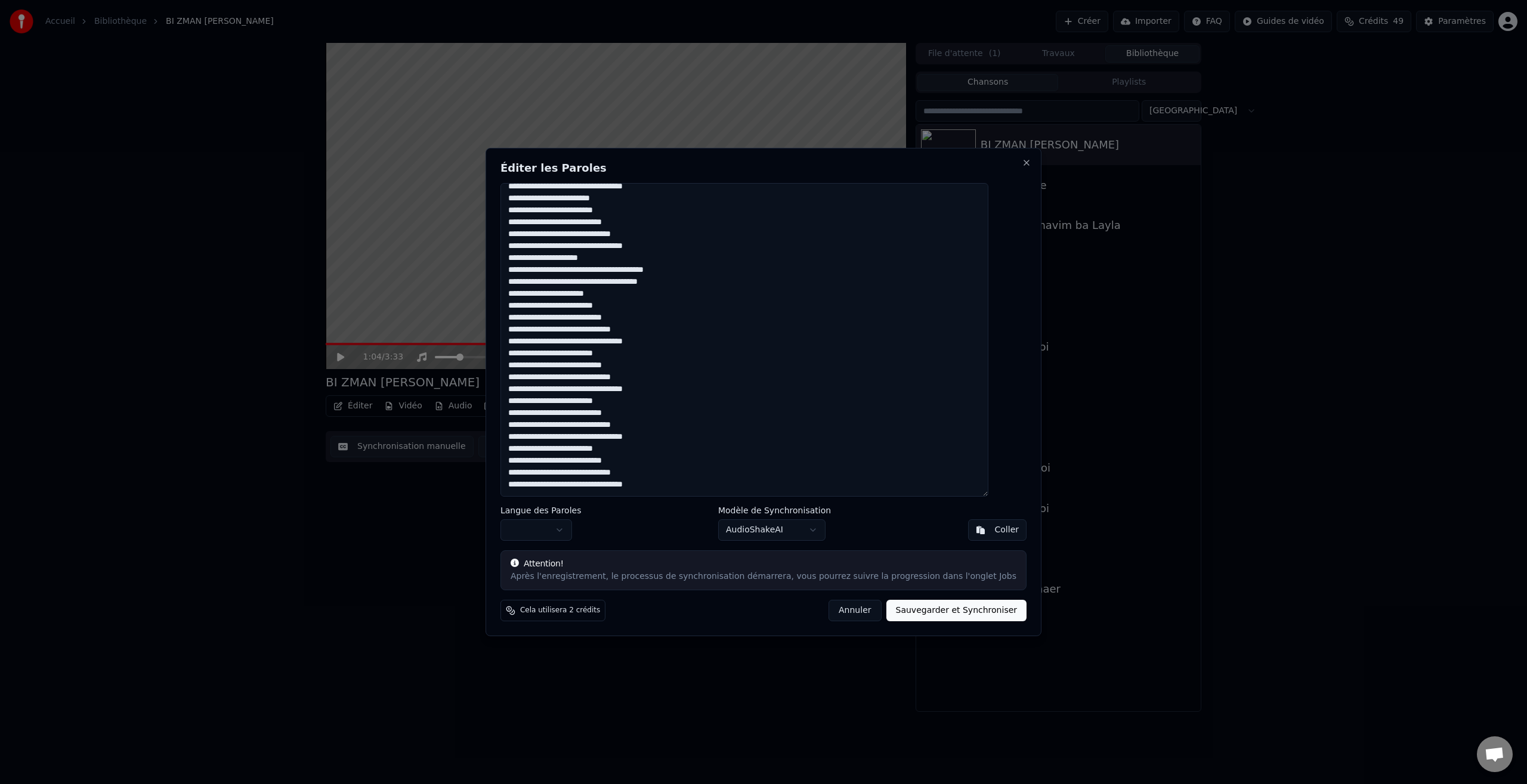
click at [955, 612] on button "Sauvegarder et Synchroniser" at bounding box center [957, 610] width 141 height 21
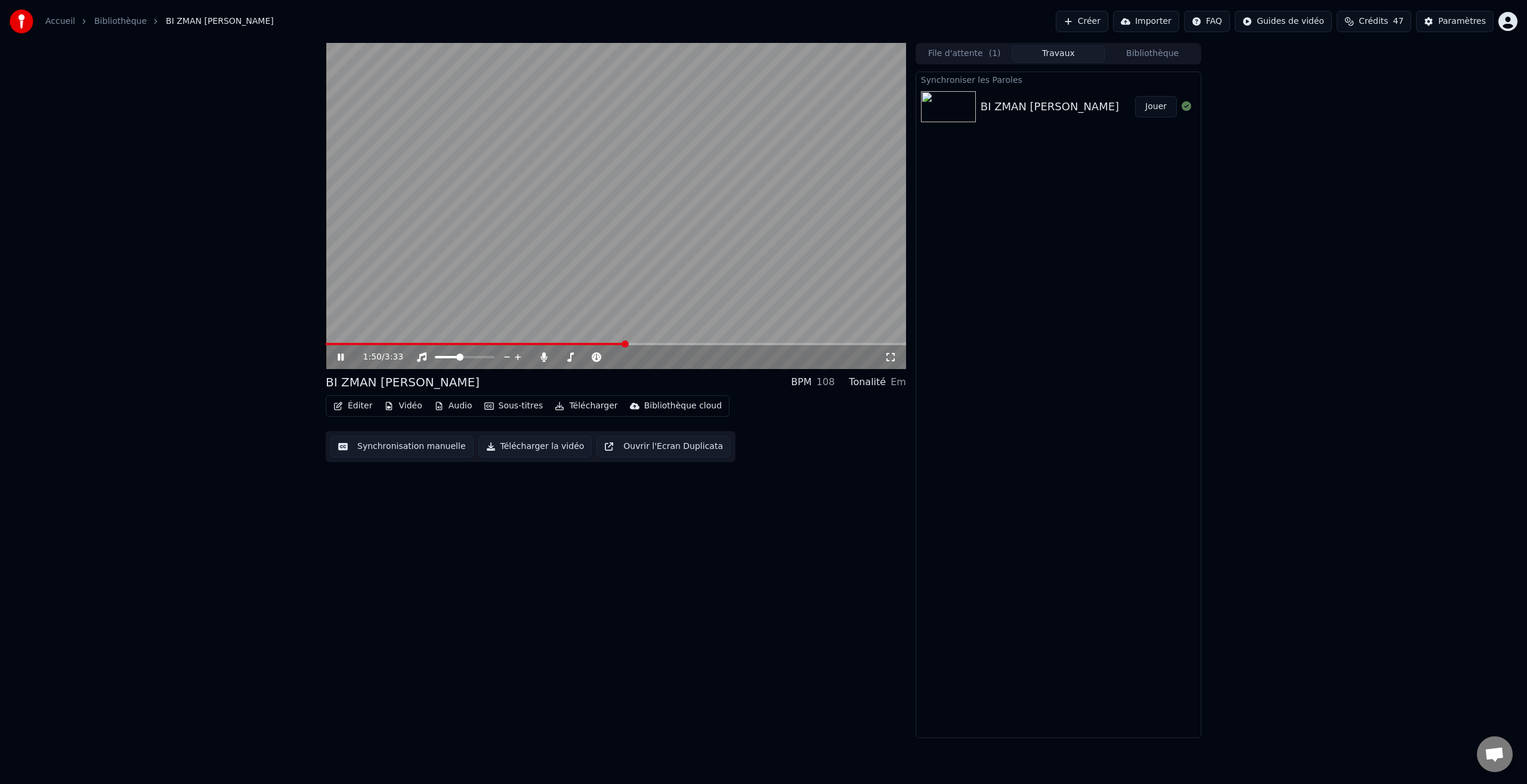
click at [339, 356] on icon at bounding box center [341, 357] width 6 height 7
click at [330, 363] on div "0:00 / 3:33" at bounding box center [616, 355] width 580 height 26
click at [337, 359] on icon at bounding box center [349, 357] width 28 height 9
click at [341, 359] on icon at bounding box center [349, 357] width 28 height 9
click at [336, 344] on span at bounding box center [332, 344] width 7 height 7
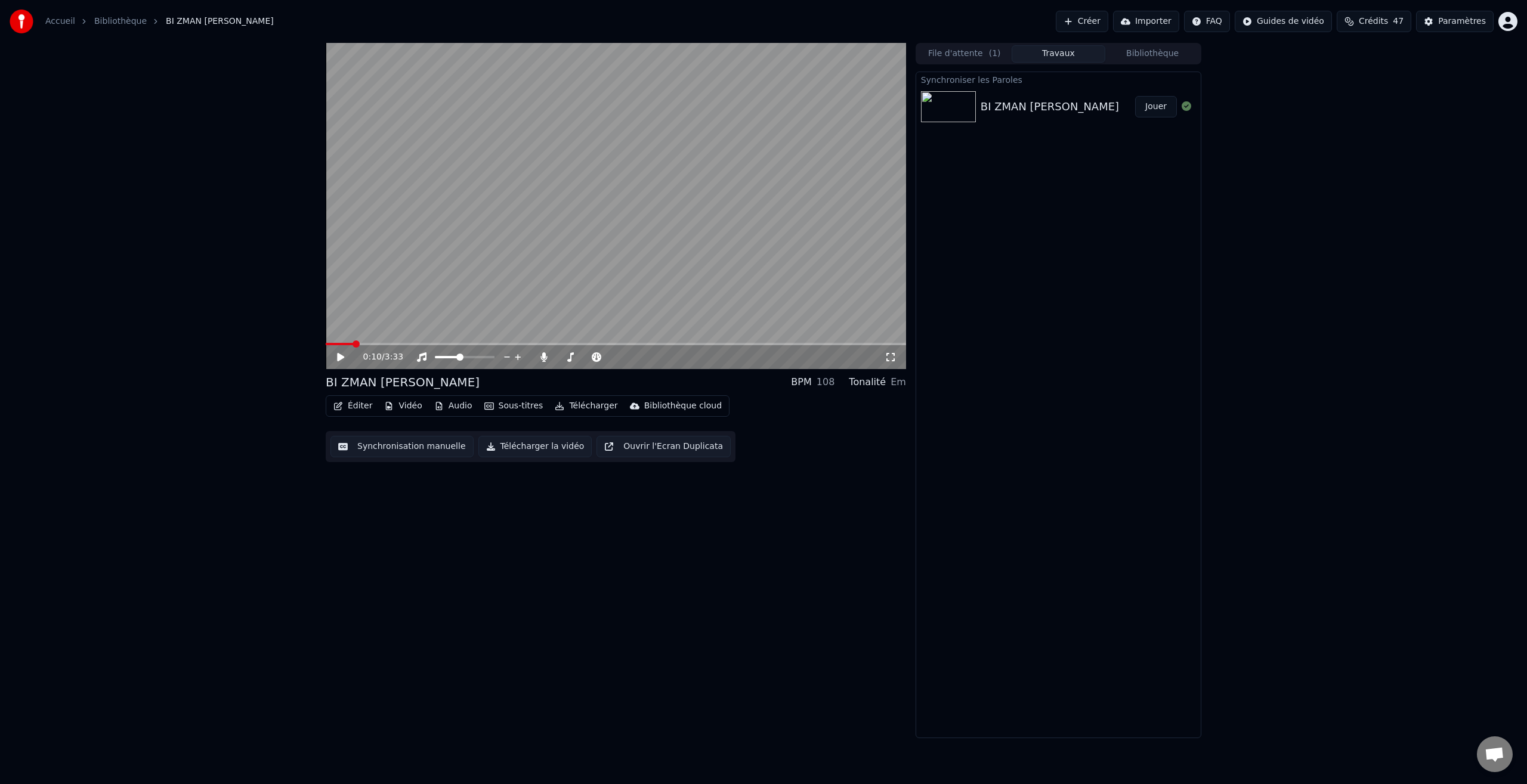
click at [344, 355] on icon at bounding box center [349, 357] width 28 height 9
click at [894, 359] on icon at bounding box center [890, 357] width 12 height 9
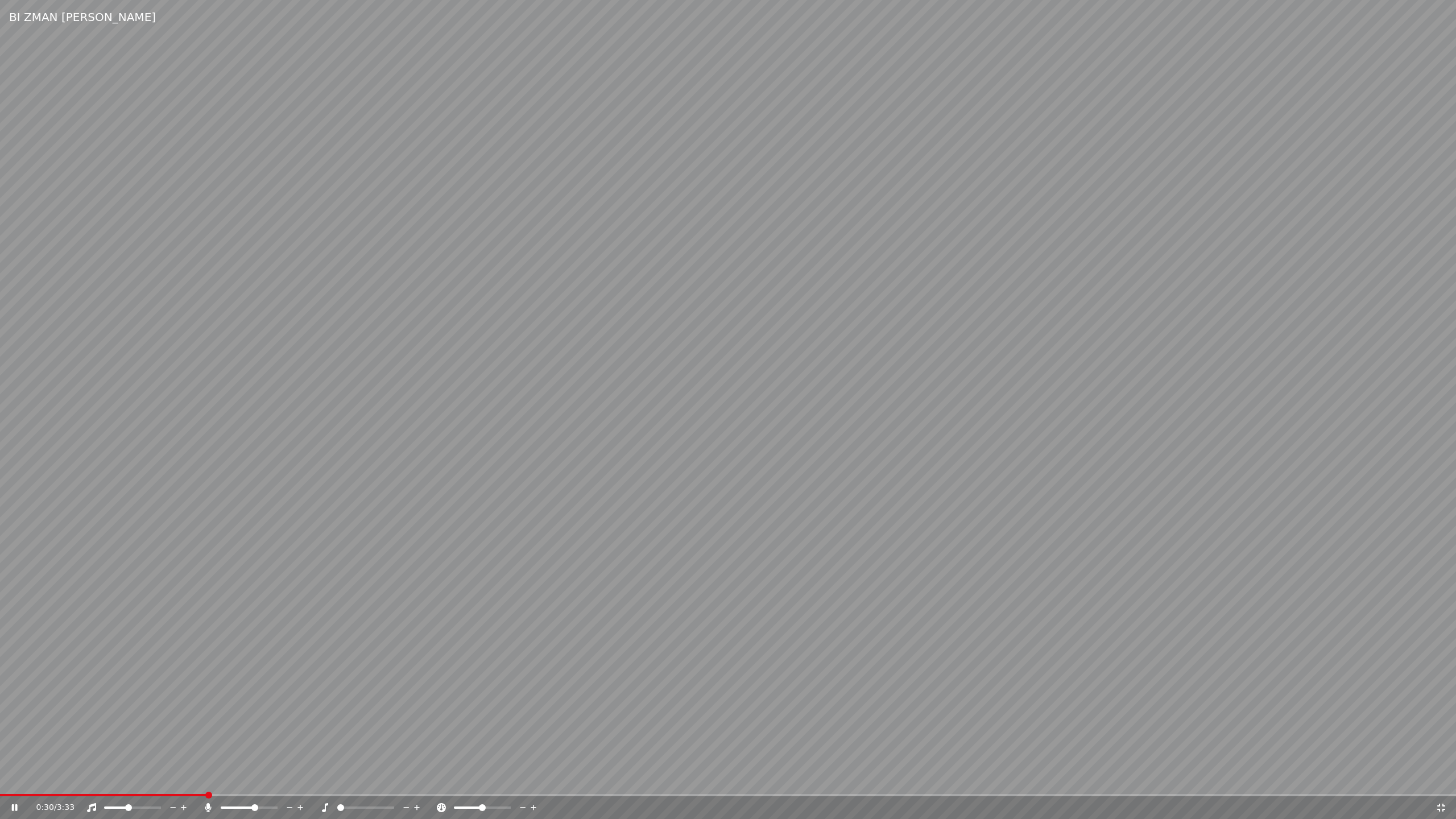
click at [330, 747] on div "0:30 / 3:33" at bounding box center [728, 807] width 1456 height 23
drag, startPoint x: 346, startPoint y: 809, endPoint x: 362, endPoint y: 809, distance: 16.0
click at [362, 747] on div at bounding box center [377, 807] width 92 height 11
click at [324, 747] on icon at bounding box center [325, 808] width 6 height 9
click at [208, 747] on icon at bounding box center [208, 808] width 6 height 9
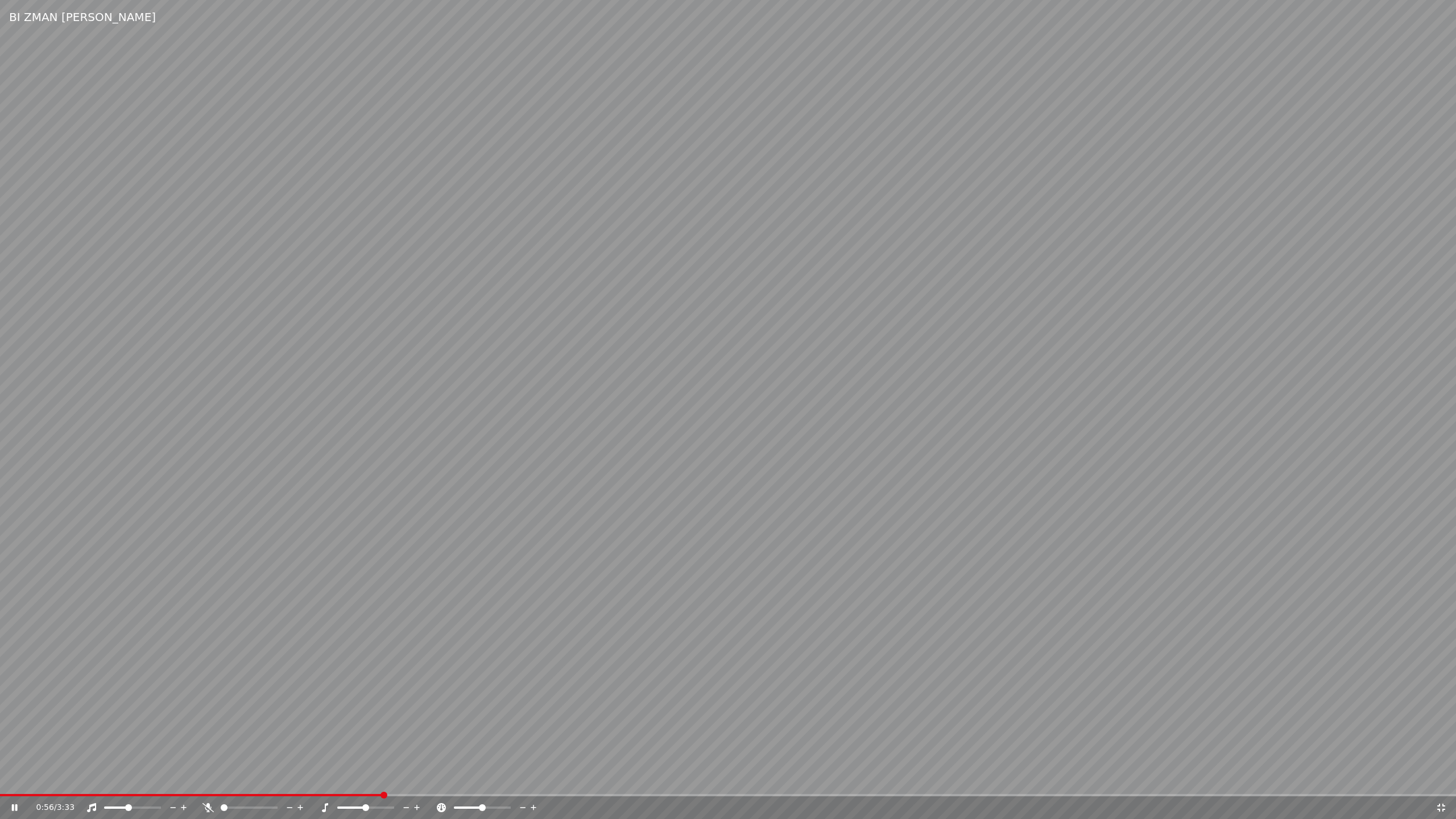
click at [380, 747] on span at bounding box center [728, 794] width 1456 height 2
click at [204, 747] on video at bounding box center [728, 410] width 1456 height 819
click at [177, 747] on div "1:24 / 3:33" at bounding box center [728, 807] width 1456 height 23
click at [204, 747] on span at bounding box center [207, 794] width 7 height 7
drag, startPoint x: 180, startPoint y: 799, endPoint x: 157, endPoint y: 796, distance: 23.2
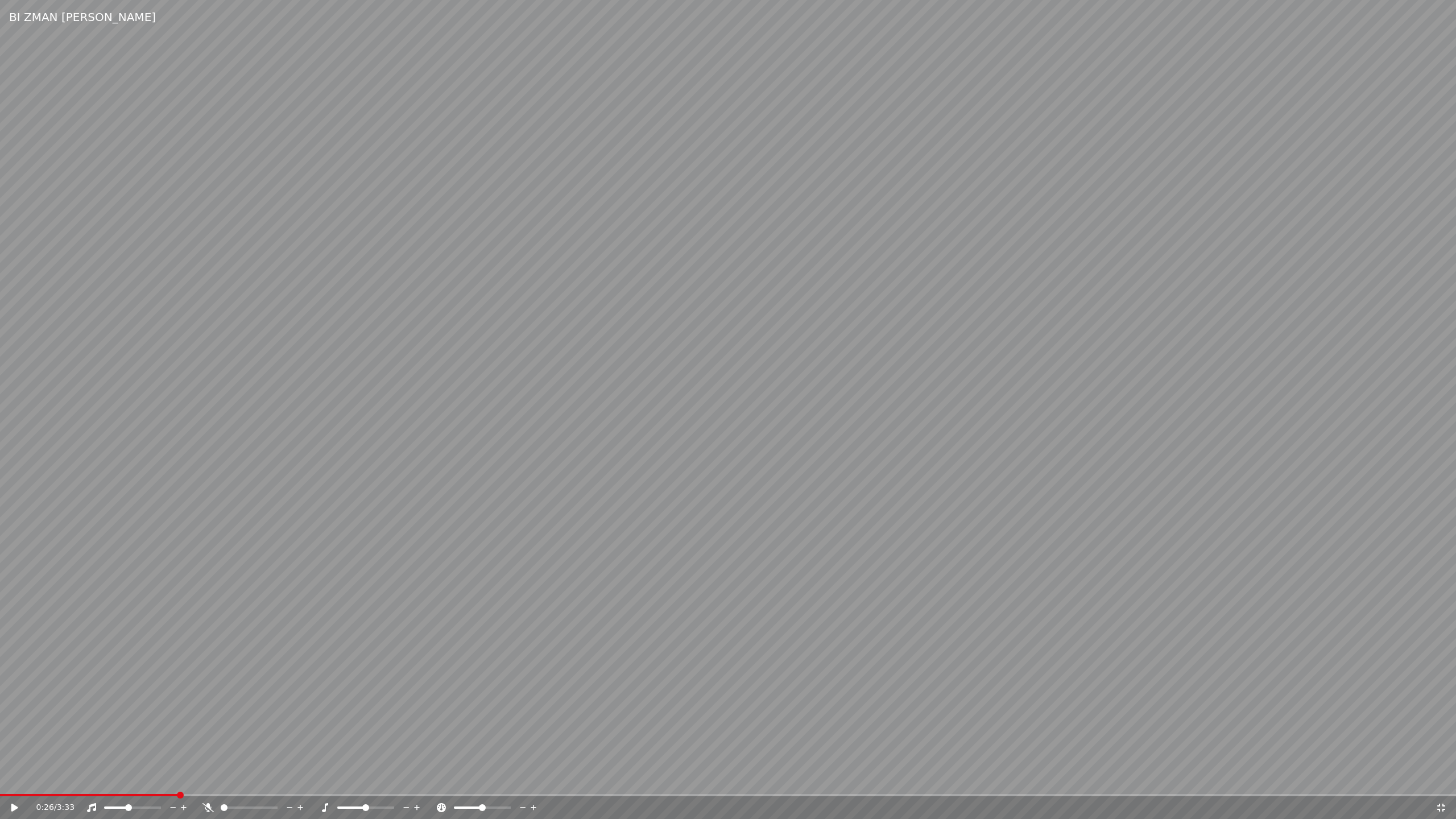
click at [157, 747] on div "0:26 / 3:33" at bounding box center [728, 807] width 1456 height 23
click at [11, 747] on icon at bounding box center [23, 808] width 27 height 9
click at [1267, 730] on video at bounding box center [728, 410] width 1456 height 819
click at [1443, 747] on icon at bounding box center [1441, 807] width 8 height 8
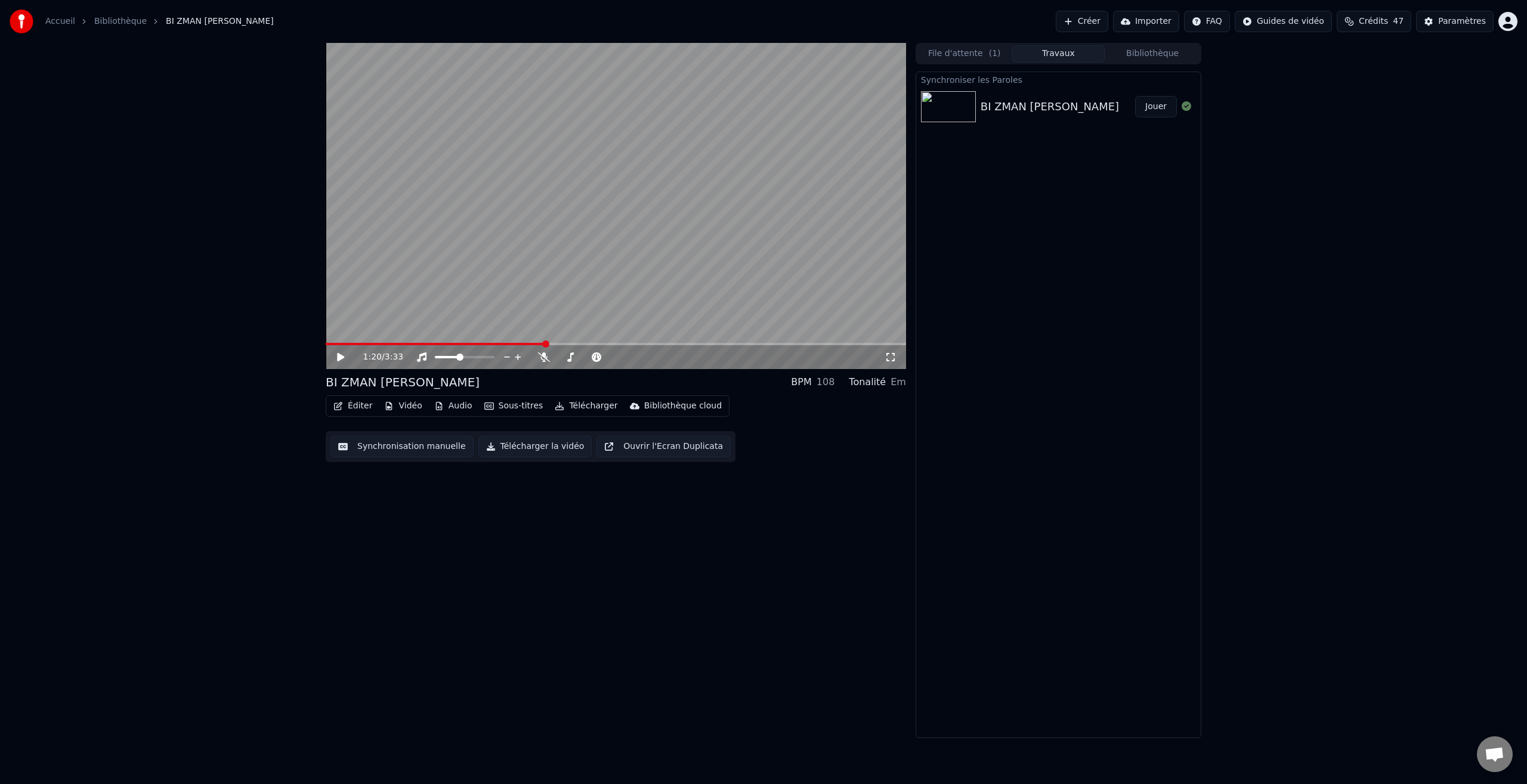
click at [1073, 99] on div "BI ZMAN AHER" at bounding box center [1058, 106] width 155 height 17
click at [1155, 58] on button "Bibliothèque" at bounding box center [1153, 54] width 95 height 17
click at [1053, 54] on button "Travaux" at bounding box center [1059, 54] width 95 height 17
click at [520, 446] on button "Télécharger la vidéo" at bounding box center [535, 446] width 114 height 21
click at [435, 361] on span at bounding box center [438, 357] width 7 height 7
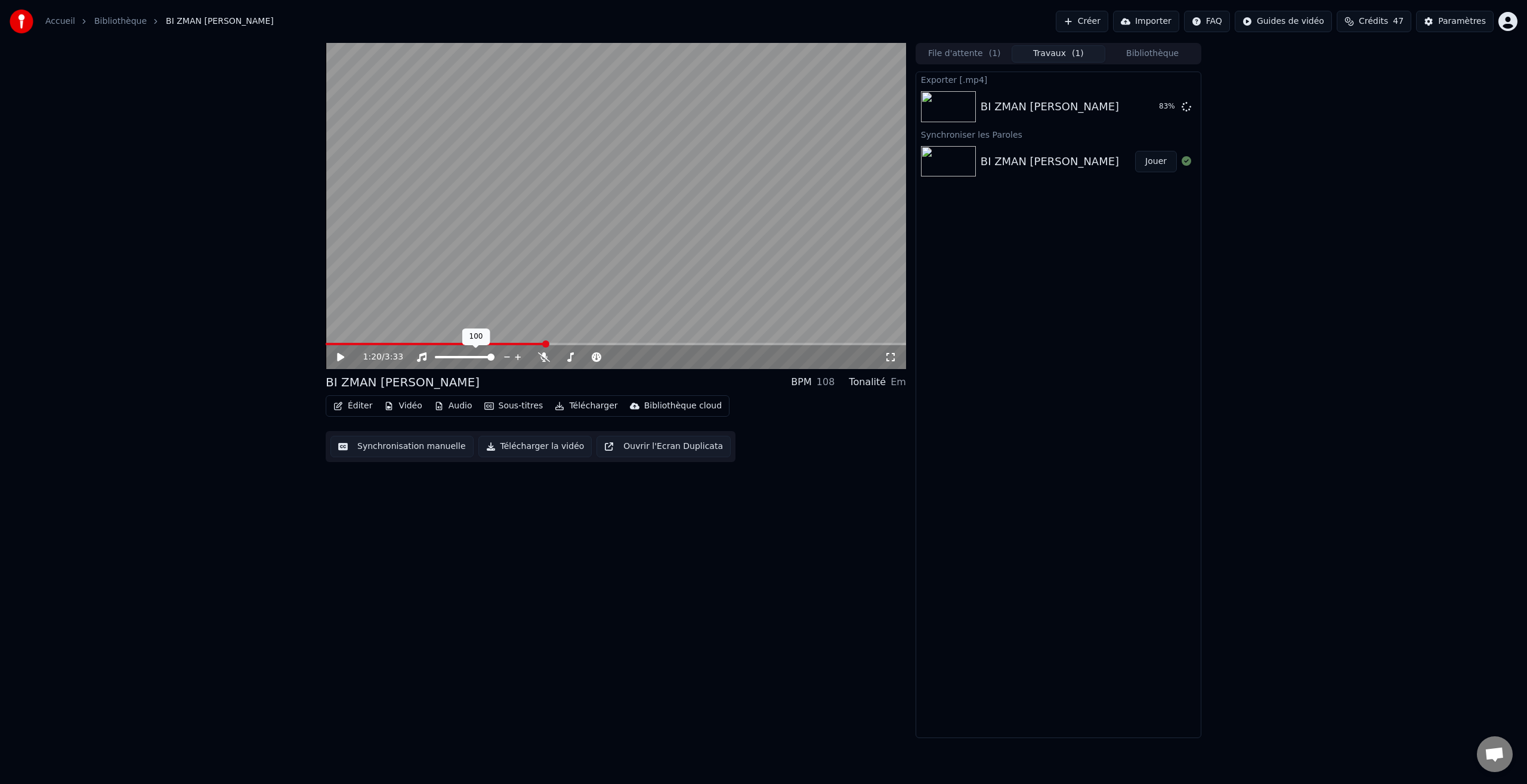
click at [547, 365] on div "1:20 / 3:33" at bounding box center [616, 357] width 580 height 24
click at [345, 357] on icon at bounding box center [341, 357] width 7 height 9
click at [342, 356] on icon at bounding box center [341, 357] width 6 height 7
click at [559, 448] on button "Télécharger la vidéo" at bounding box center [535, 446] width 114 height 21
click at [1148, 109] on button "Afficher" at bounding box center [1151, 106] width 53 height 21
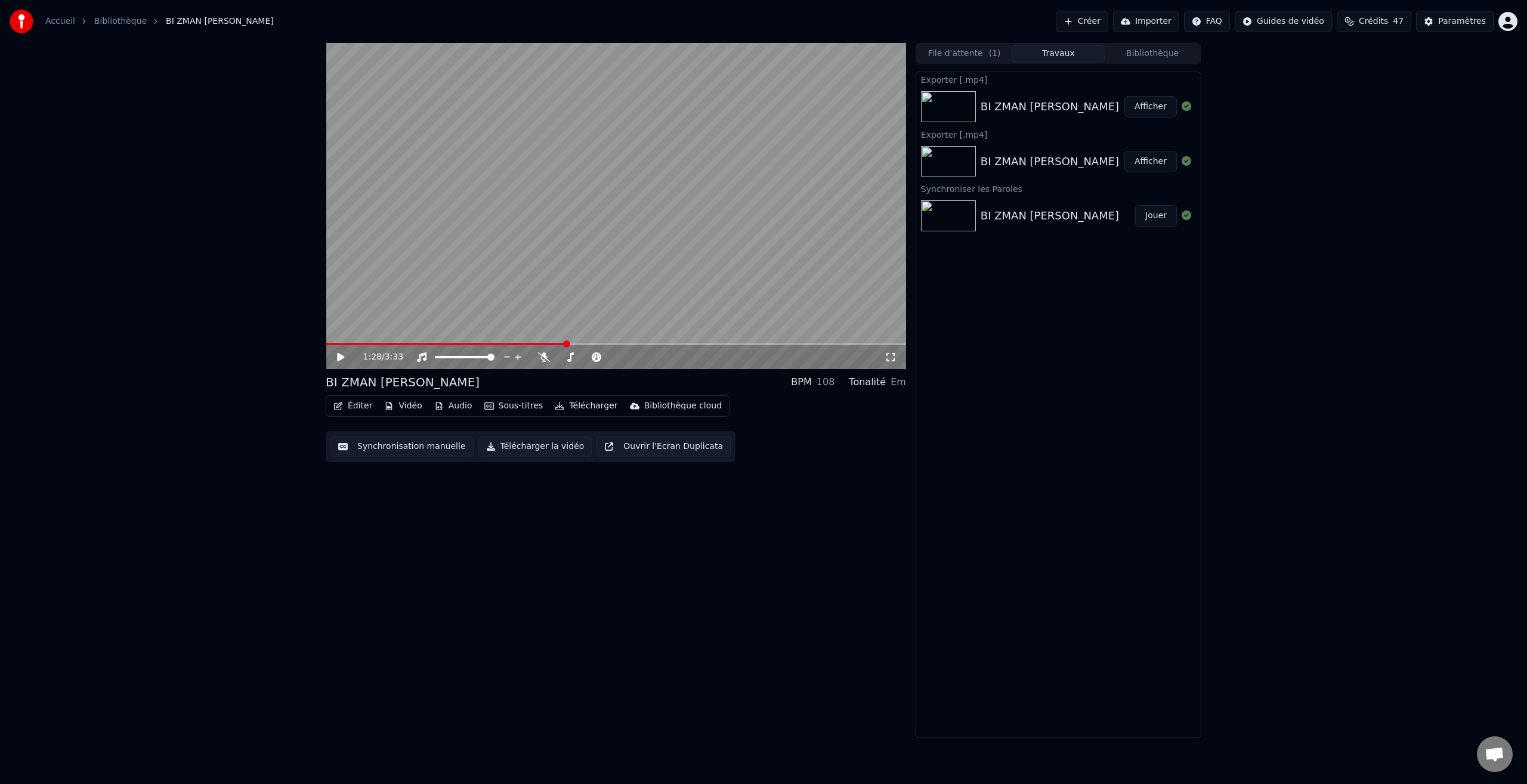
click at [1037, 106] on div "BI ZMAN AHER" at bounding box center [1050, 106] width 139 height 17
click at [1155, 109] on button "Afficher" at bounding box center [1151, 106] width 53 height 21
